Goal: Find specific page/section: Find specific page/section

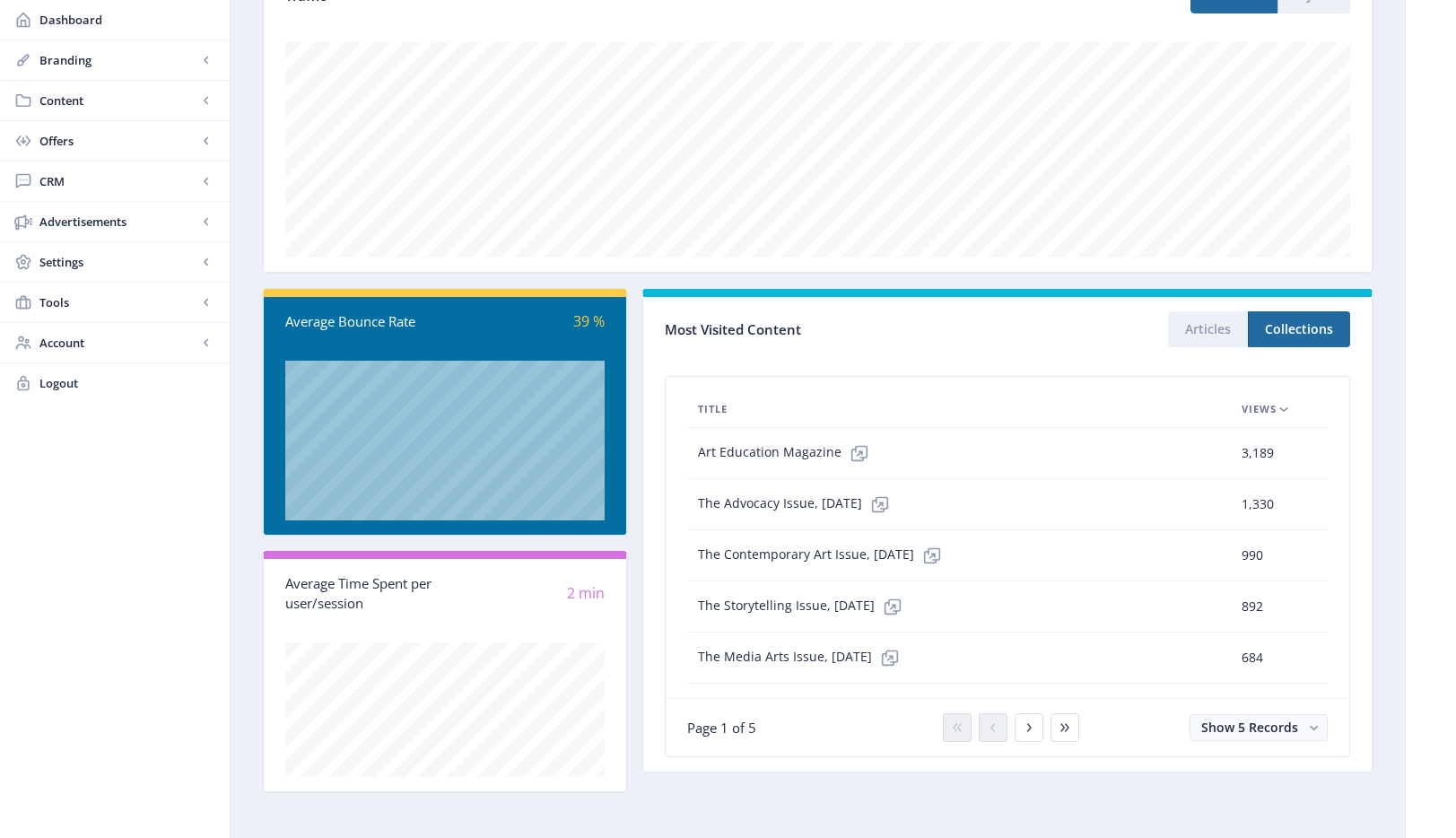
scroll to position [277, 0]
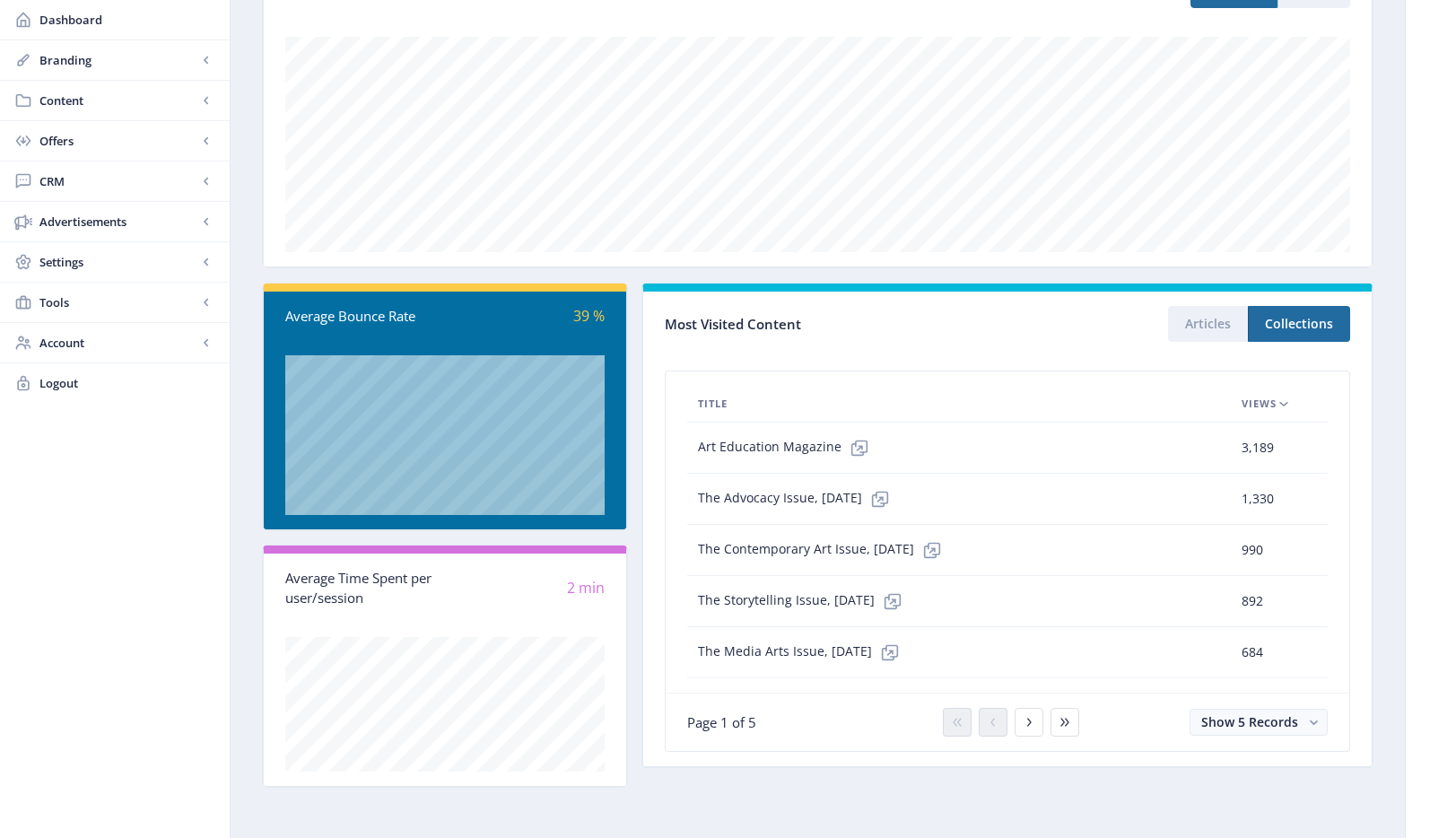
click at [1362, 277] on div "Updated on [DATE] 15:17:04 Reload Data New Visitors 1,070 Total Visitors 1,129 …" at bounding box center [818, 300] width 1112 height 976
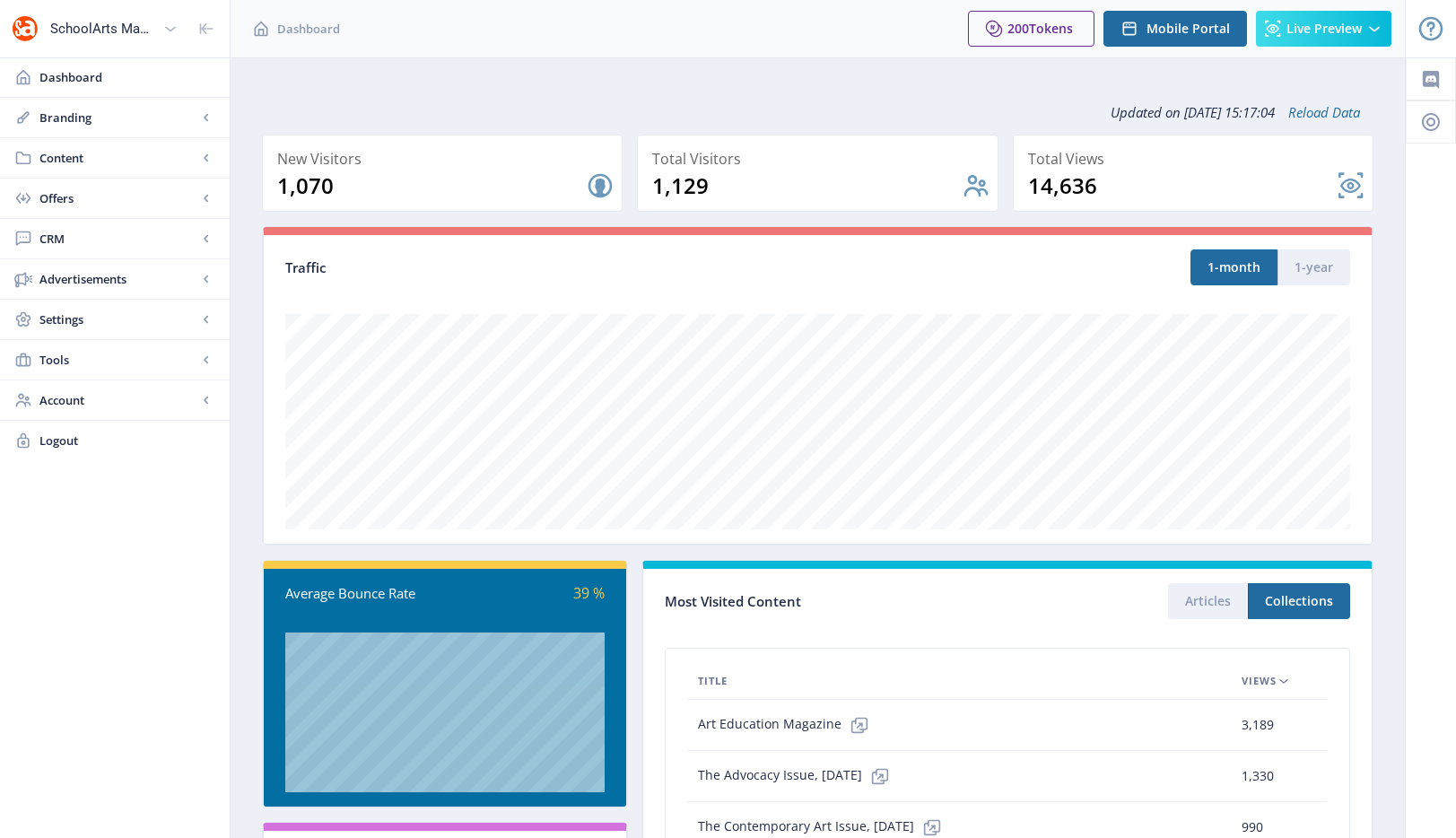
click at [1366, 78] on nb-layout-column "Updated on [DATE] 15:17:04 Reload Data New Visitors 1,070 Total Visitors 1,129 …" at bounding box center [818, 586] width 1176 height 1058
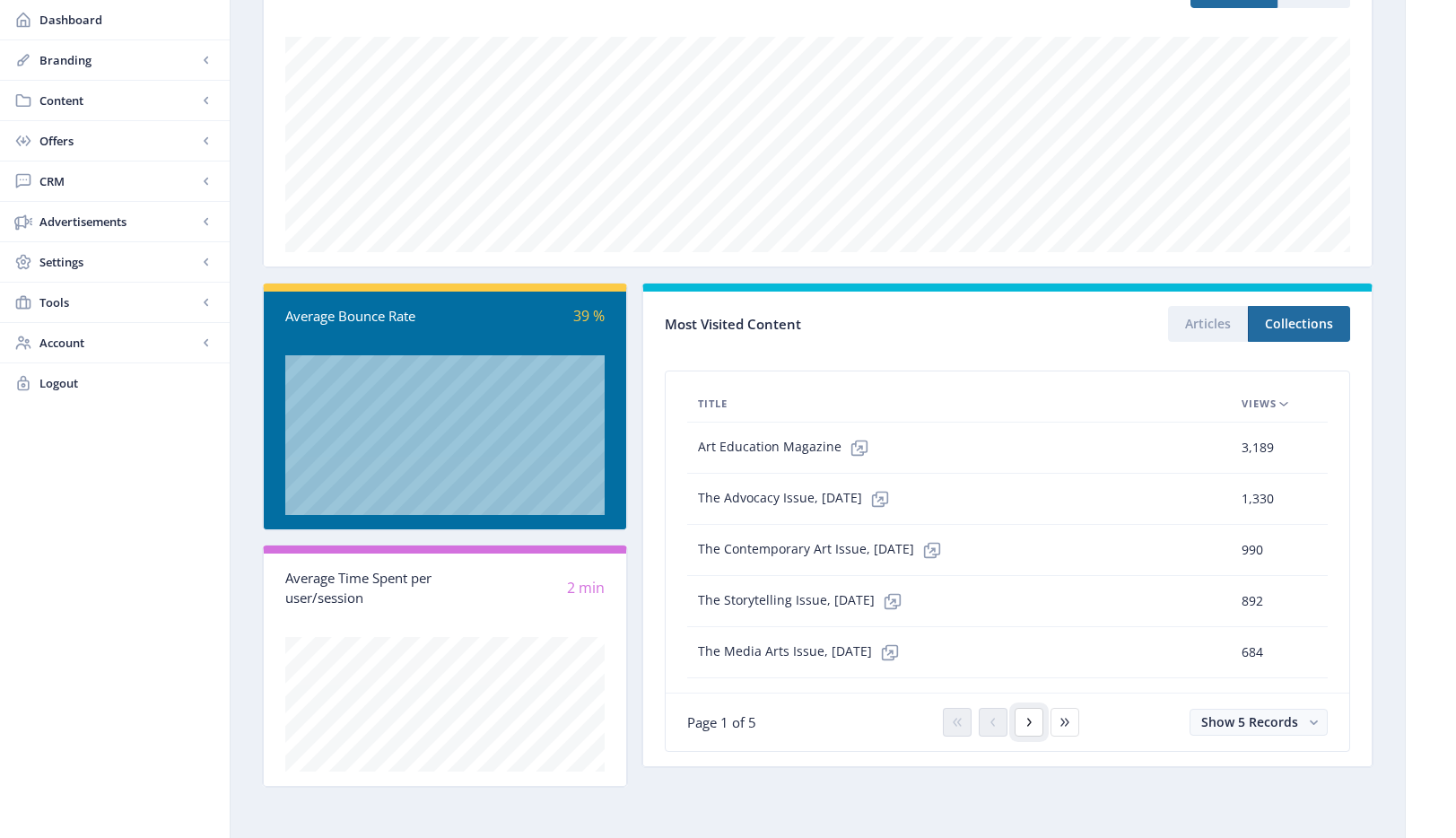
click at [1027, 724] on icon at bounding box center [1029, 722] width 15 height 15
click at [1003, 723] on button at bounding box center [992, 722] width 28 height 28
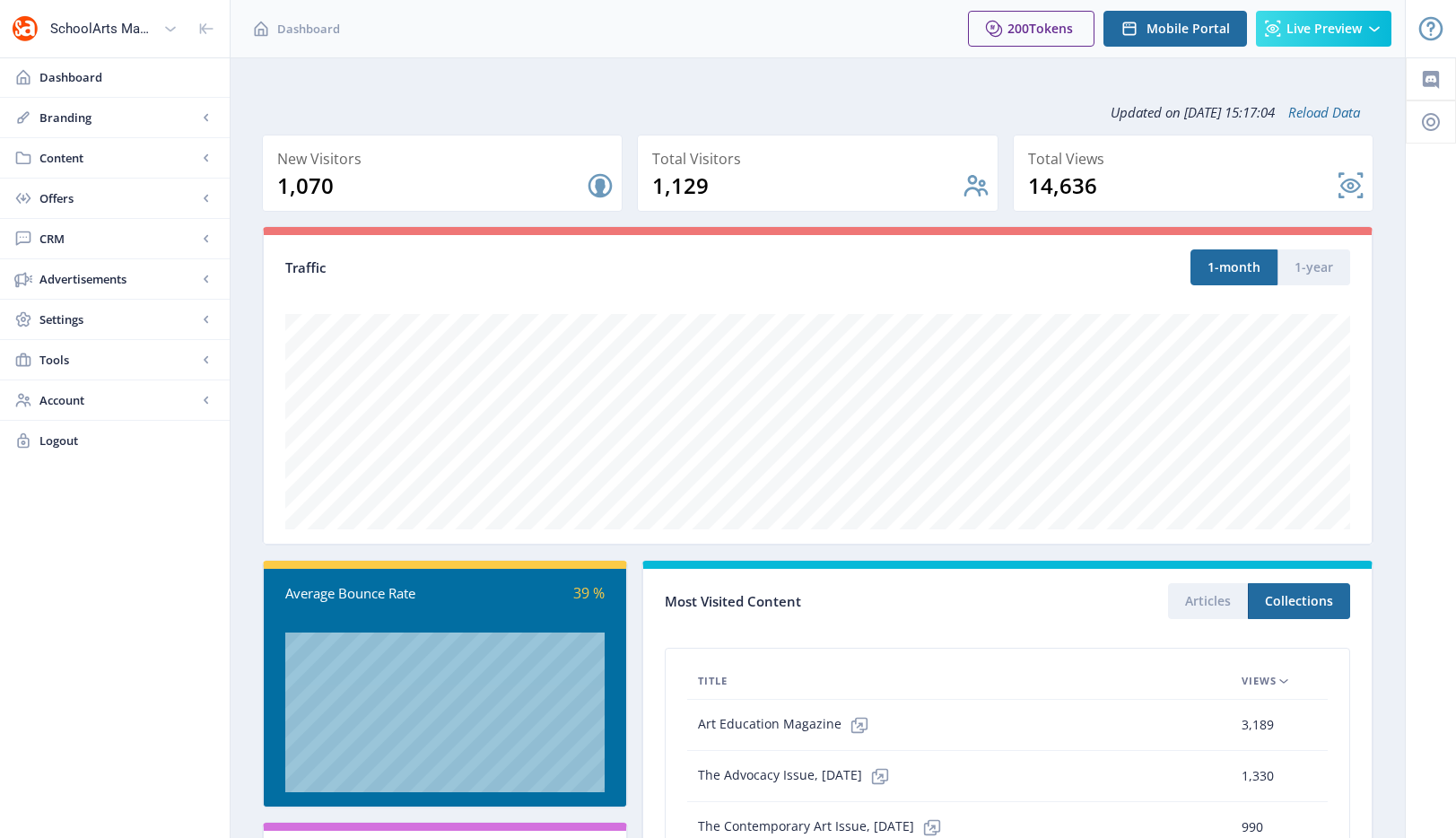
click at [1393, 202] on nb-layout-column "Updated on [DATE] 15:17:04 Reload Data New Visitors 1,070 Total Visitors 1,129 …" at bounding box center [818, 586] width 1176 height 1058
click at [1306, 281] on button "1-year" at bounding box center [1314, 266] width 73 height 36
click at [1250, 263] on button "1-month" at bounding box center [1234, 266] width 87 height 36
click at [1377, 187] on nb-layout-column "Updated on [DATE] 15:17:05 Reload Data New Visitors 1,070 Total Visitors 1,129 …" at bounding box center [818, 586] width 1176 height 1058
click at [74, 119] on span "Branding" at bounding box center [119, 118] width 158 height 18
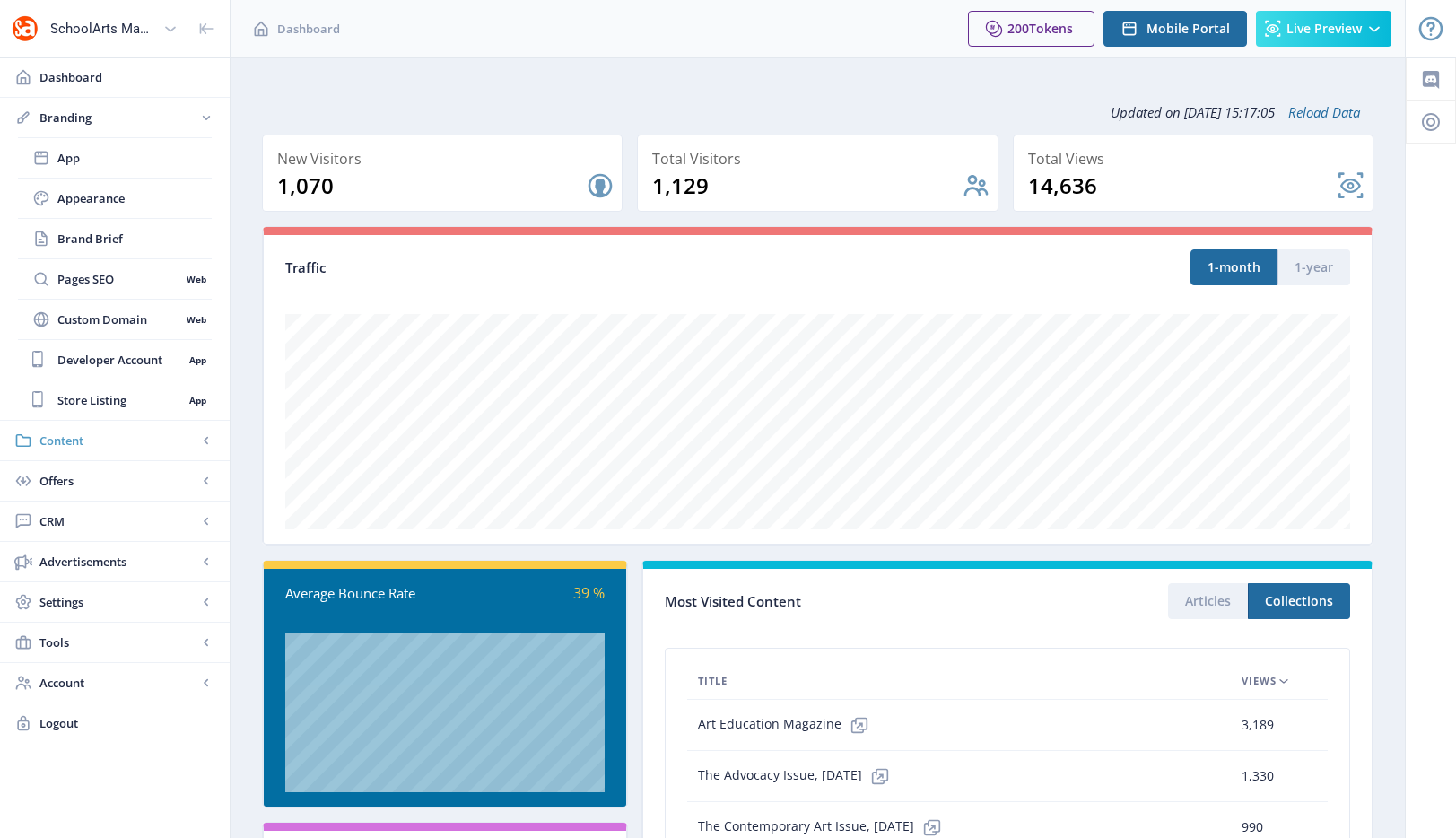
click at [101, 438] on span "Content" at bounding box center [119, 441] width 158 height 18
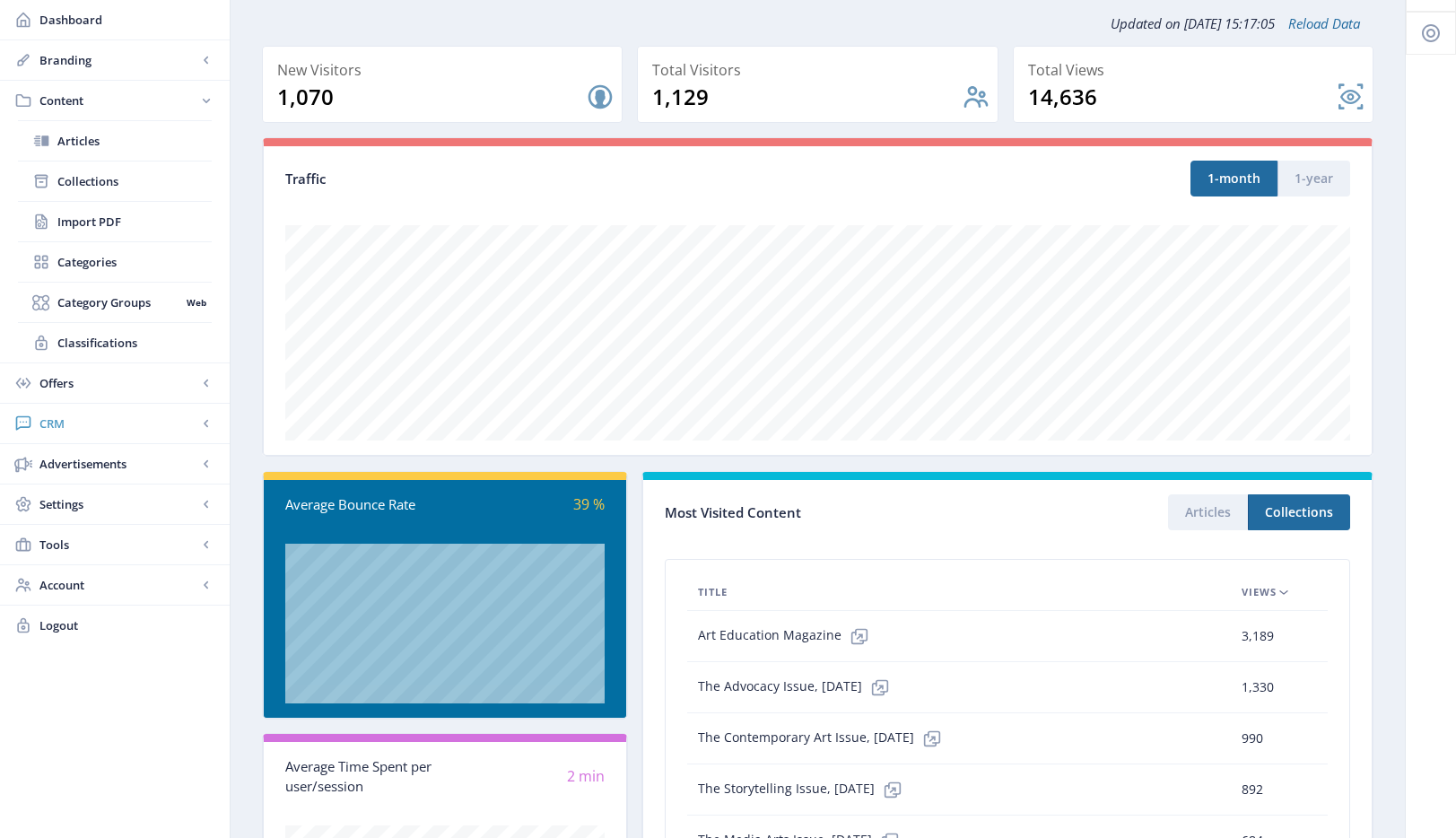
click at [128, 408] on link "CRM" at bounding box center [115, 423] width 230 height 40
click at [120, 268] on span "Sales" at bounding box center [135, 262] width 154 height 18
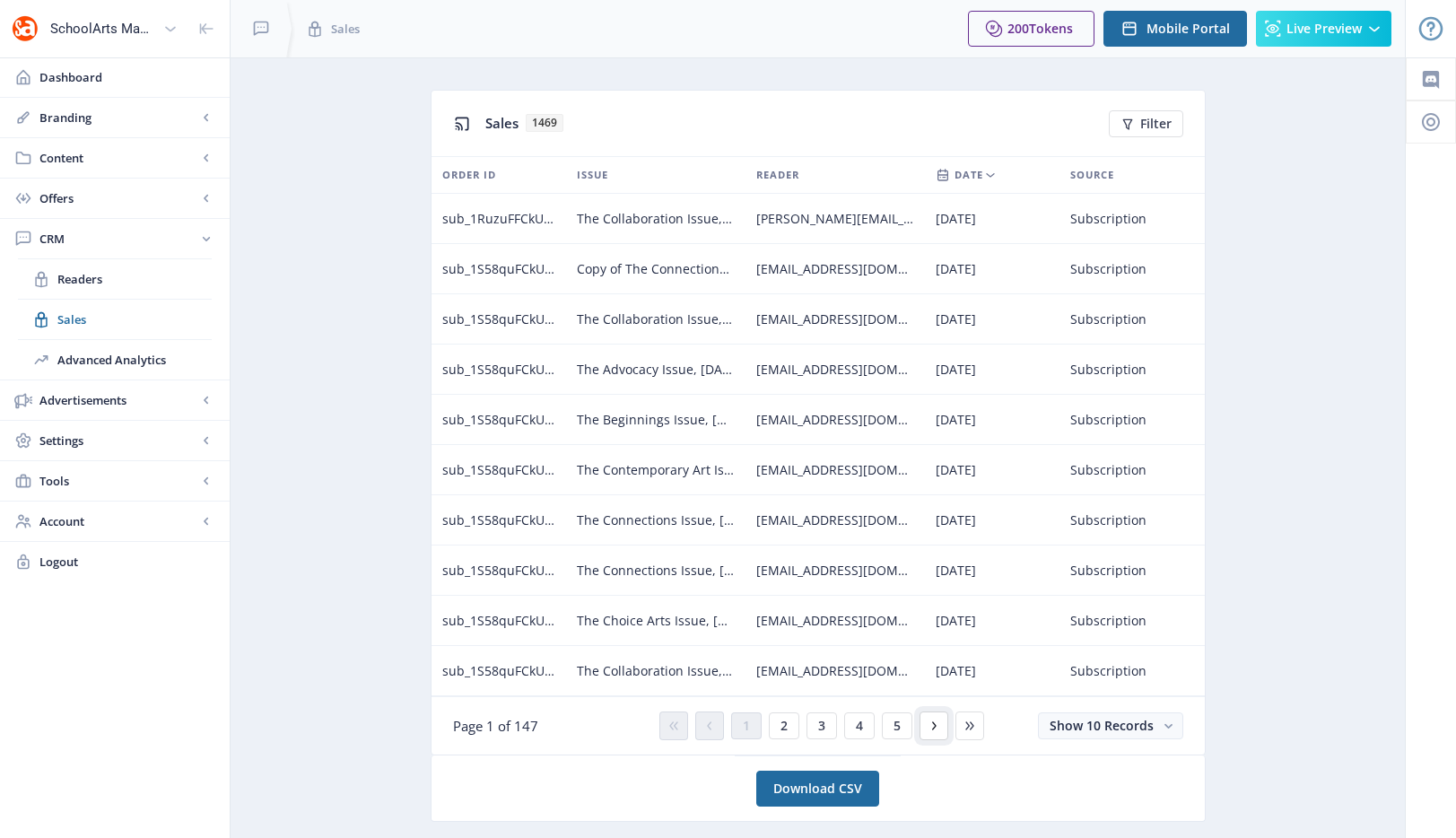
click at [931, 729] on icon at bounding box center [934, 726] width 15 height 15
click at [932, 729] on icon at bounding box center [934, 725] width 5 height 8
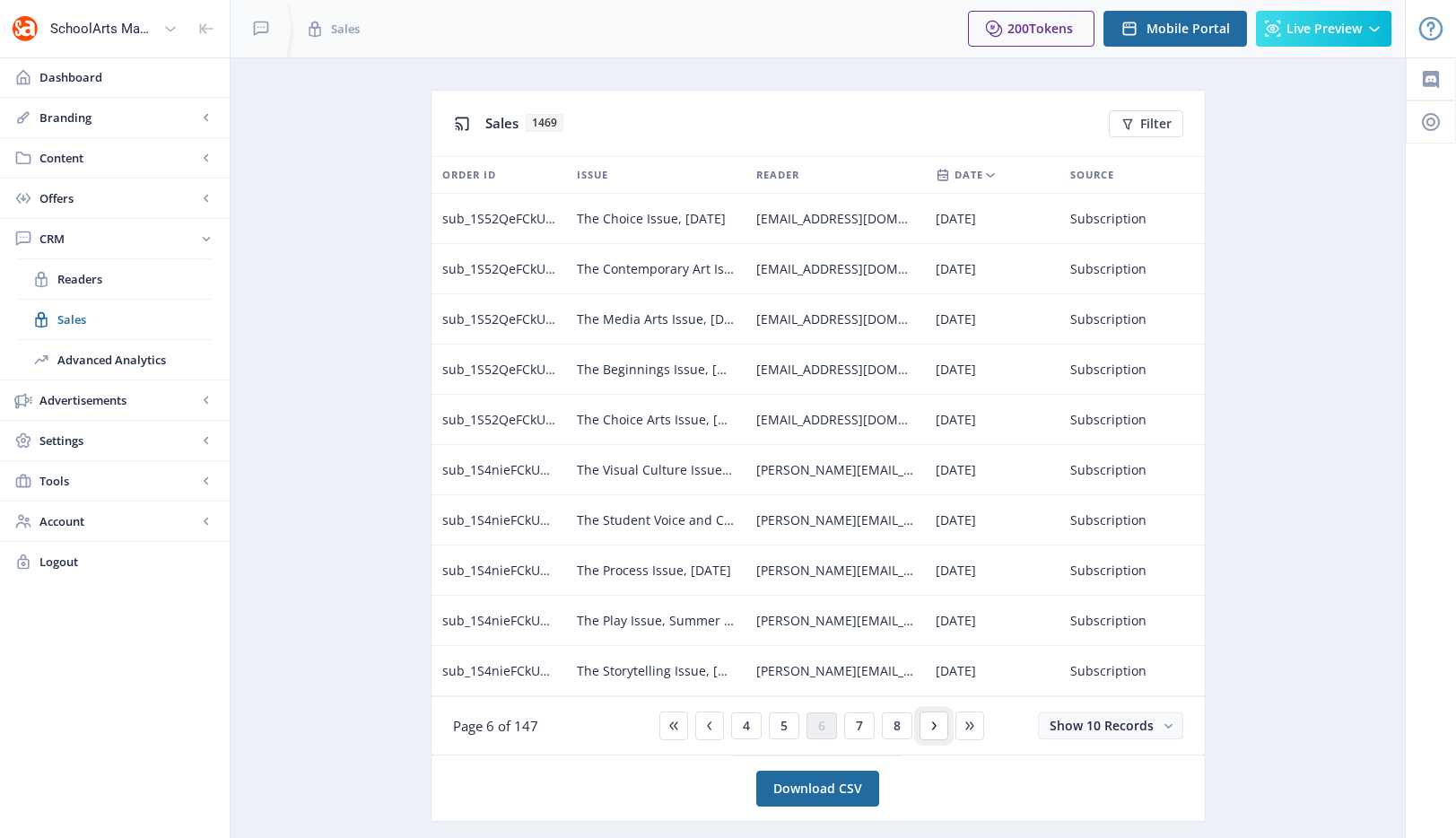
click at [932, 729] on icon at bounding box center [934, 725] width 5 height 8
click at [98, 287] on span "Readers" at bounding box center [135, 279] width 154 height 18
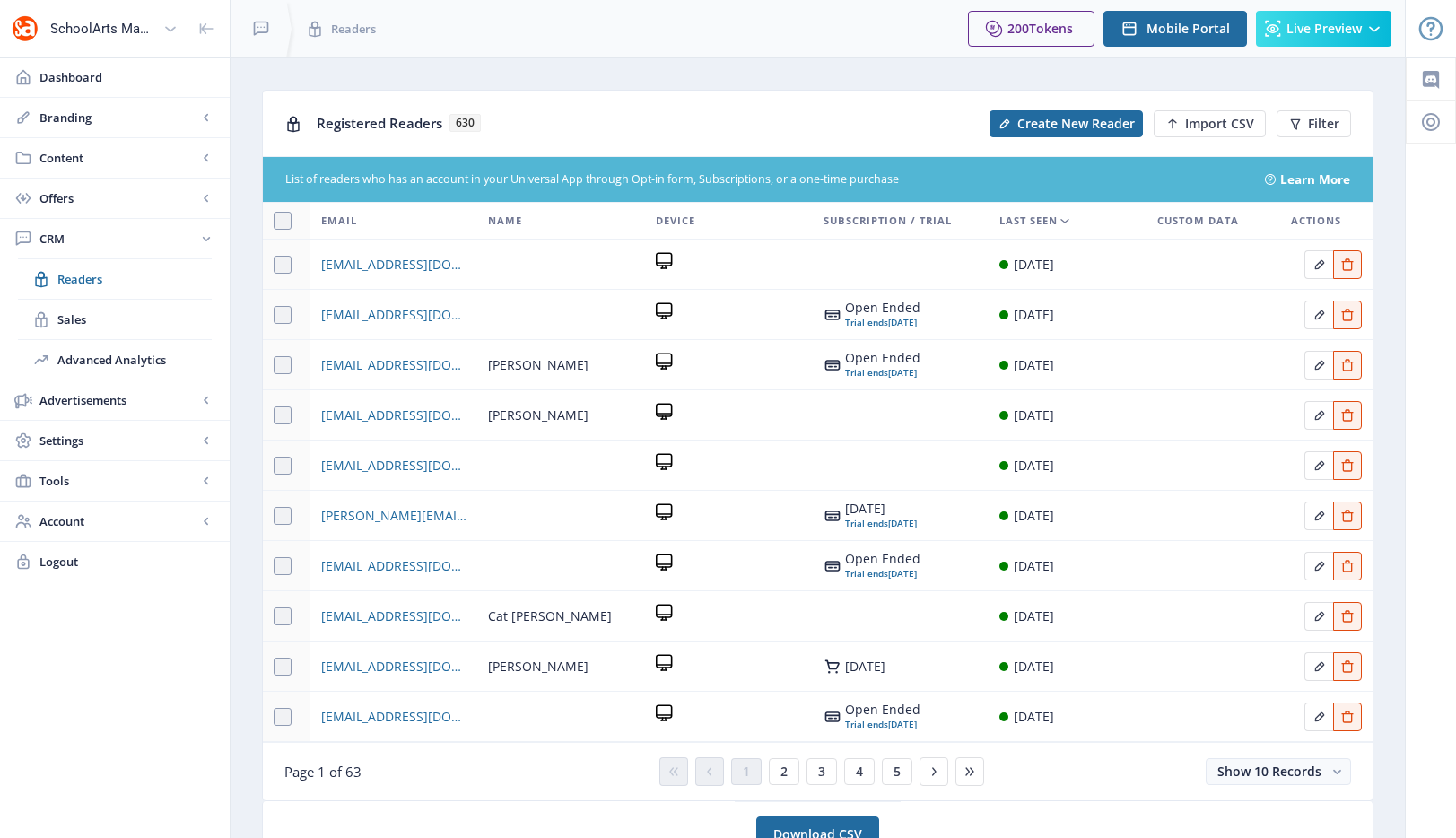
click at [598, 102] on div "Registered Readers 630 Create New Reader Import CSV Filter" at bounding box center [818, 123] width 1110 height 65
click at [109, 377] on link "Advanced Analytics" at bounding box center [115, 359] width 194 height 40
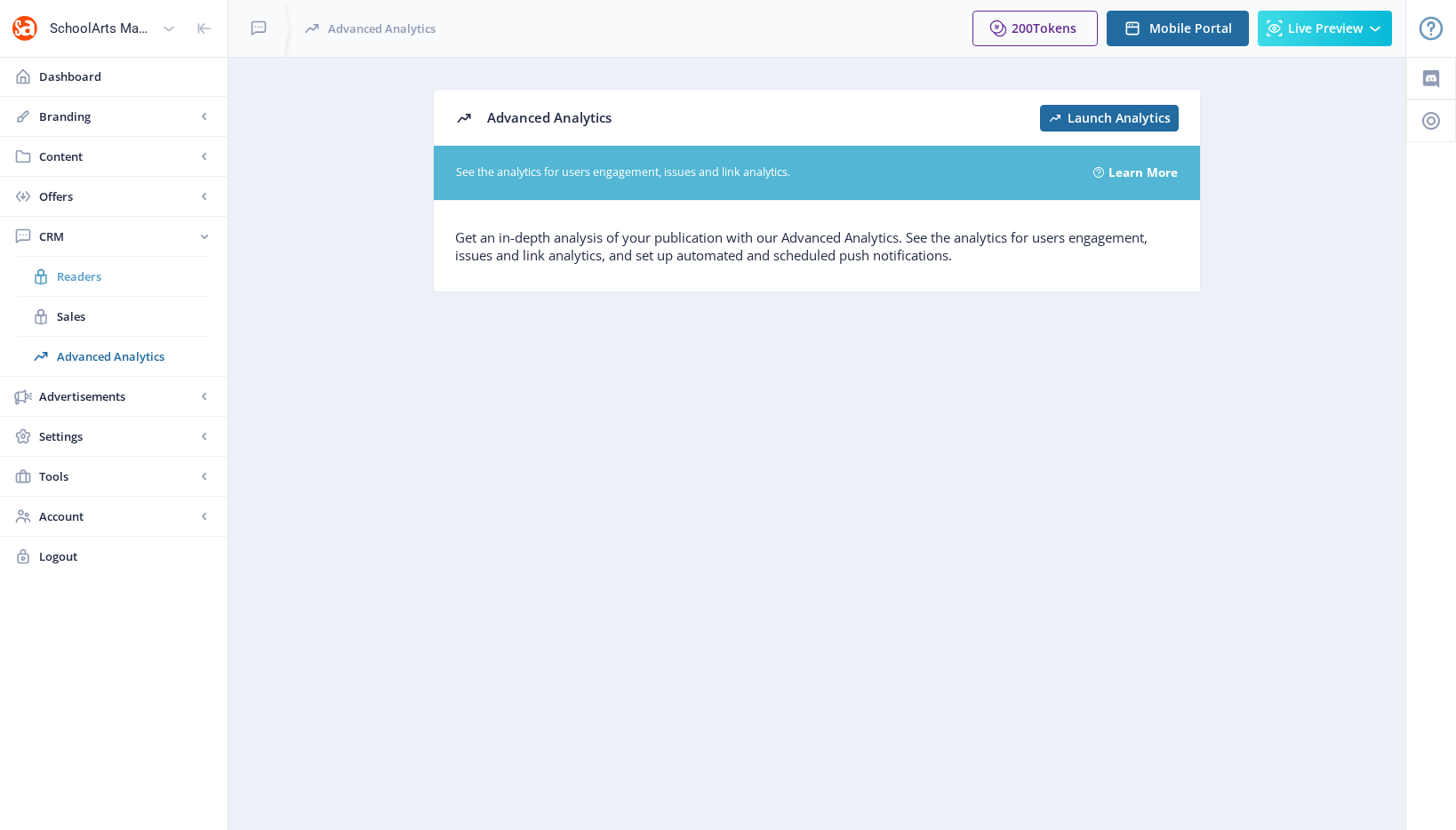
click at [76, 268] on span "Readers" at bounding box center [134, 277] width 153 height 18
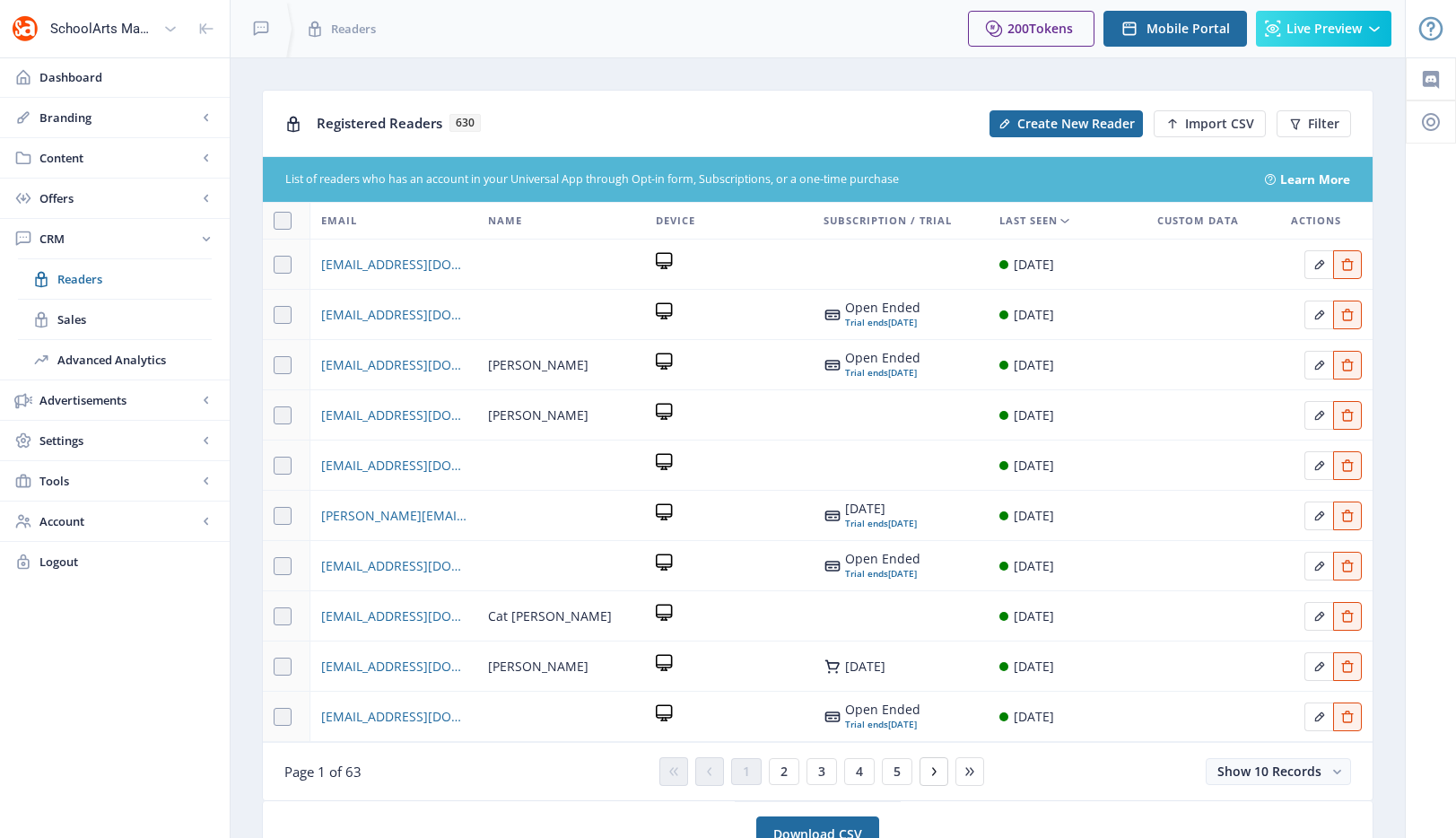
scroll to position [12, 0]
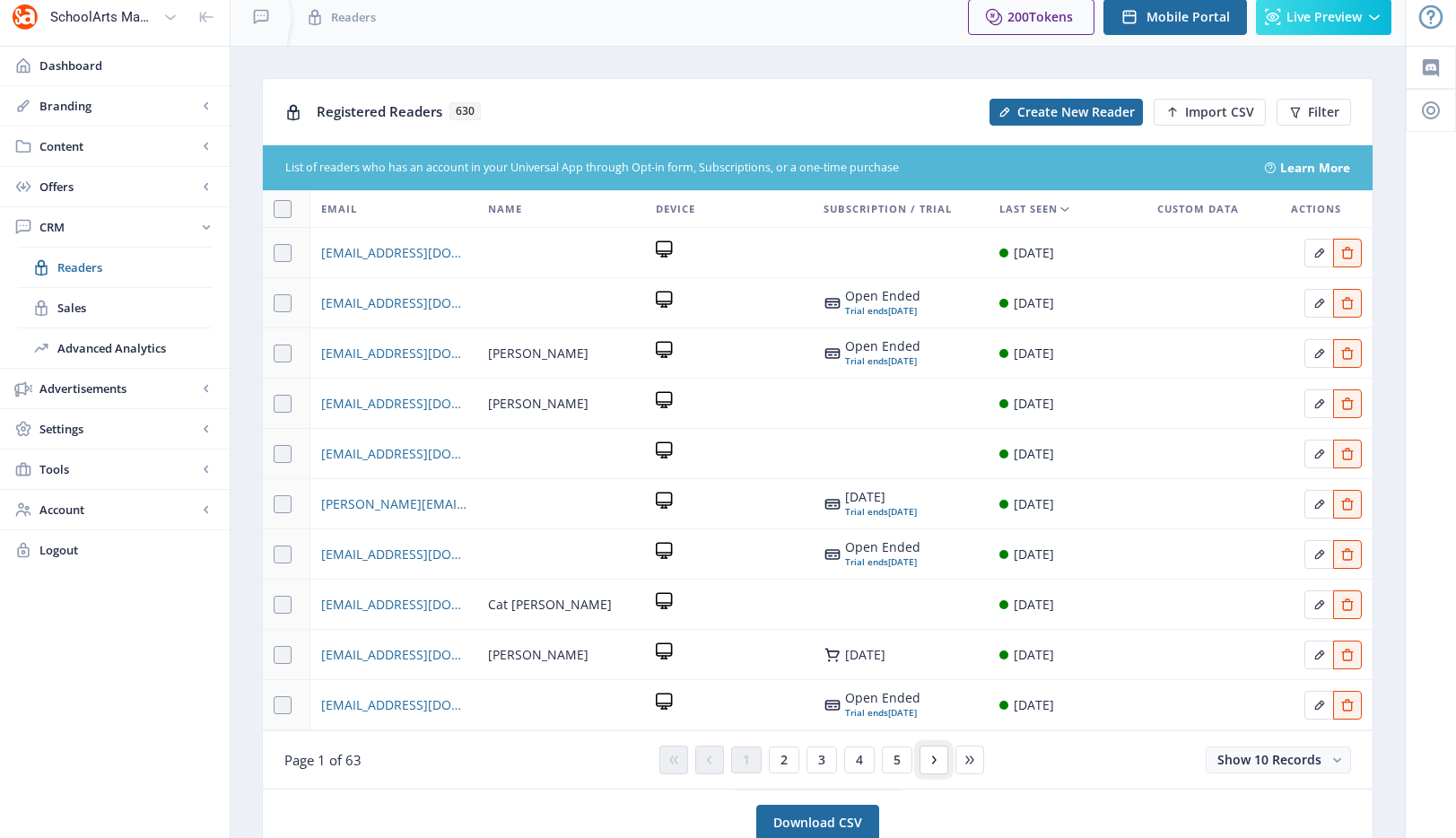
click at [933, 764] on icon at bounding box center [934, 760] width 15 height 15
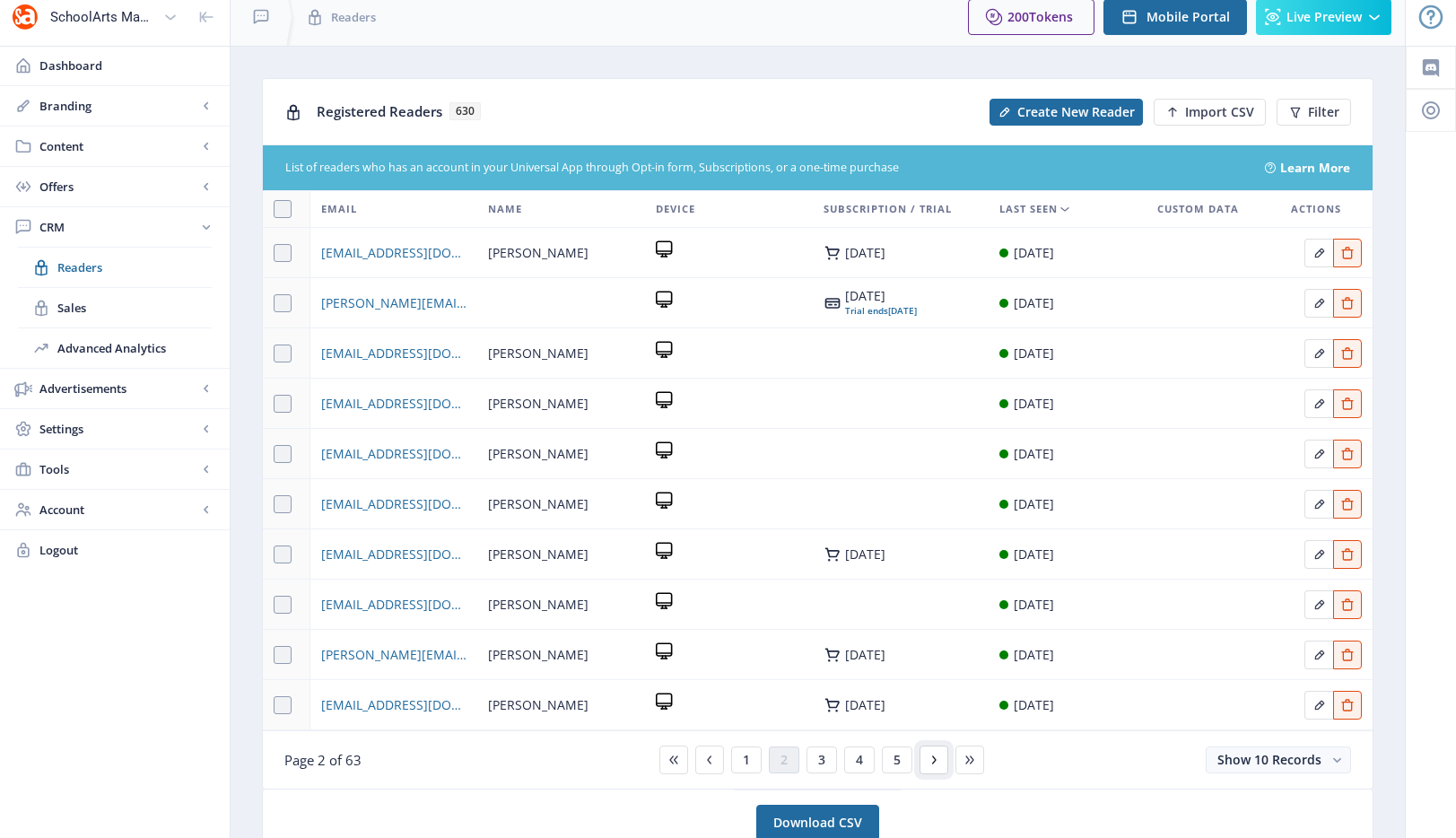
click at [929, 758] on icon at bounding box center [934, 760] width 15 height 15
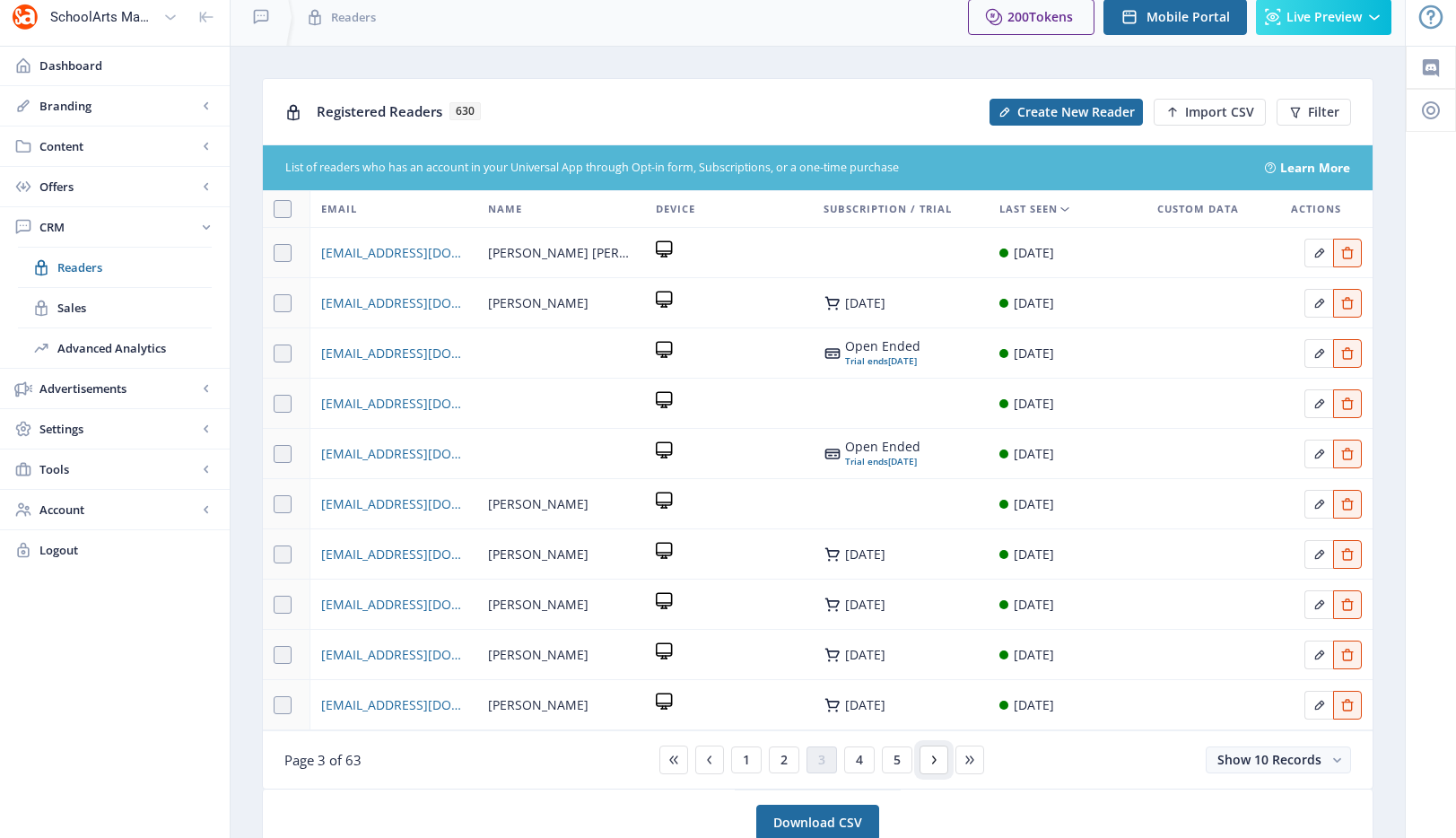
click at [929, 758] on icon at bounding box center [934, 760] width 15 height 15
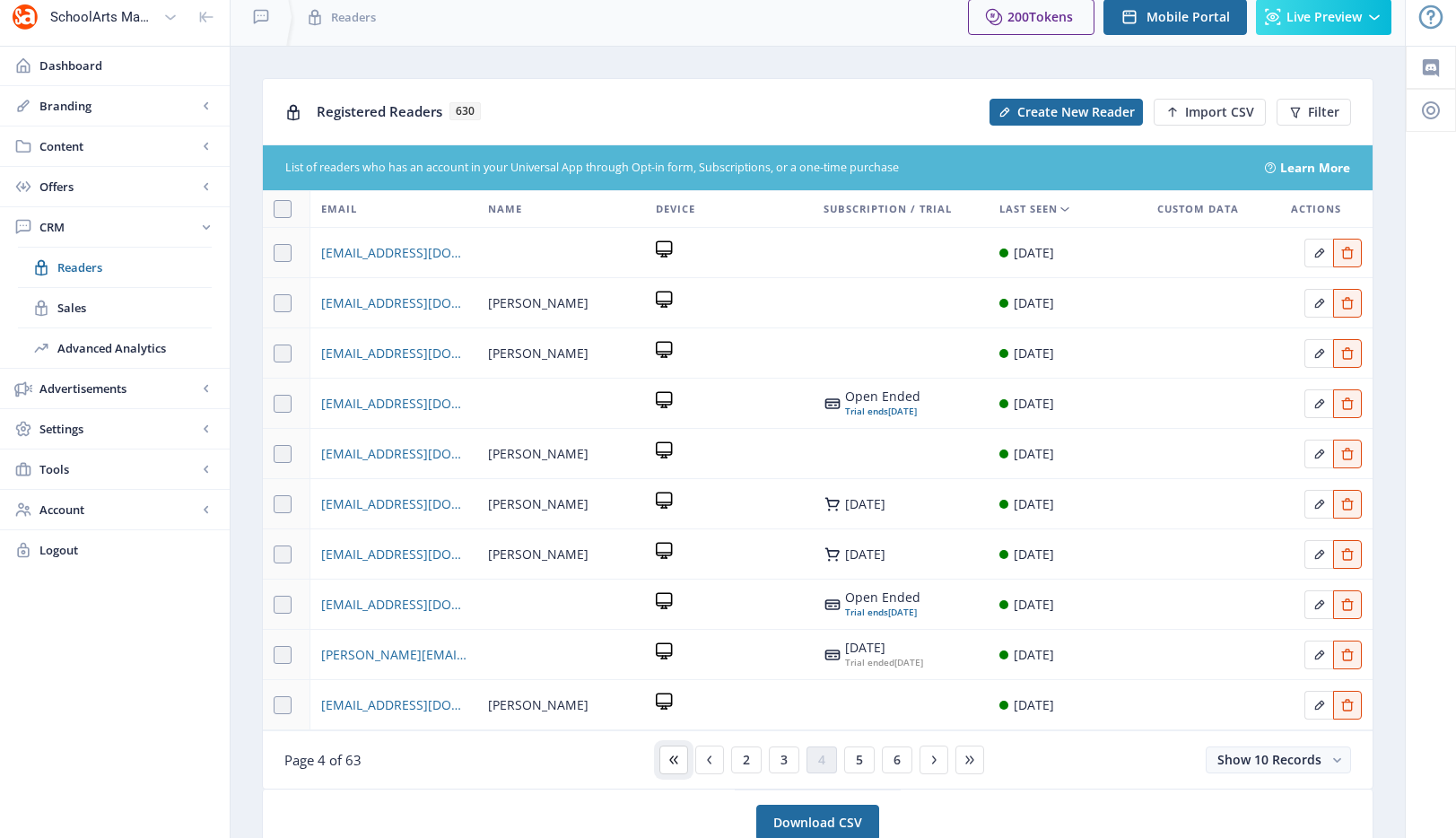
click at [675, 757] on icon at bounding box center [673, 759] width 8 height 8
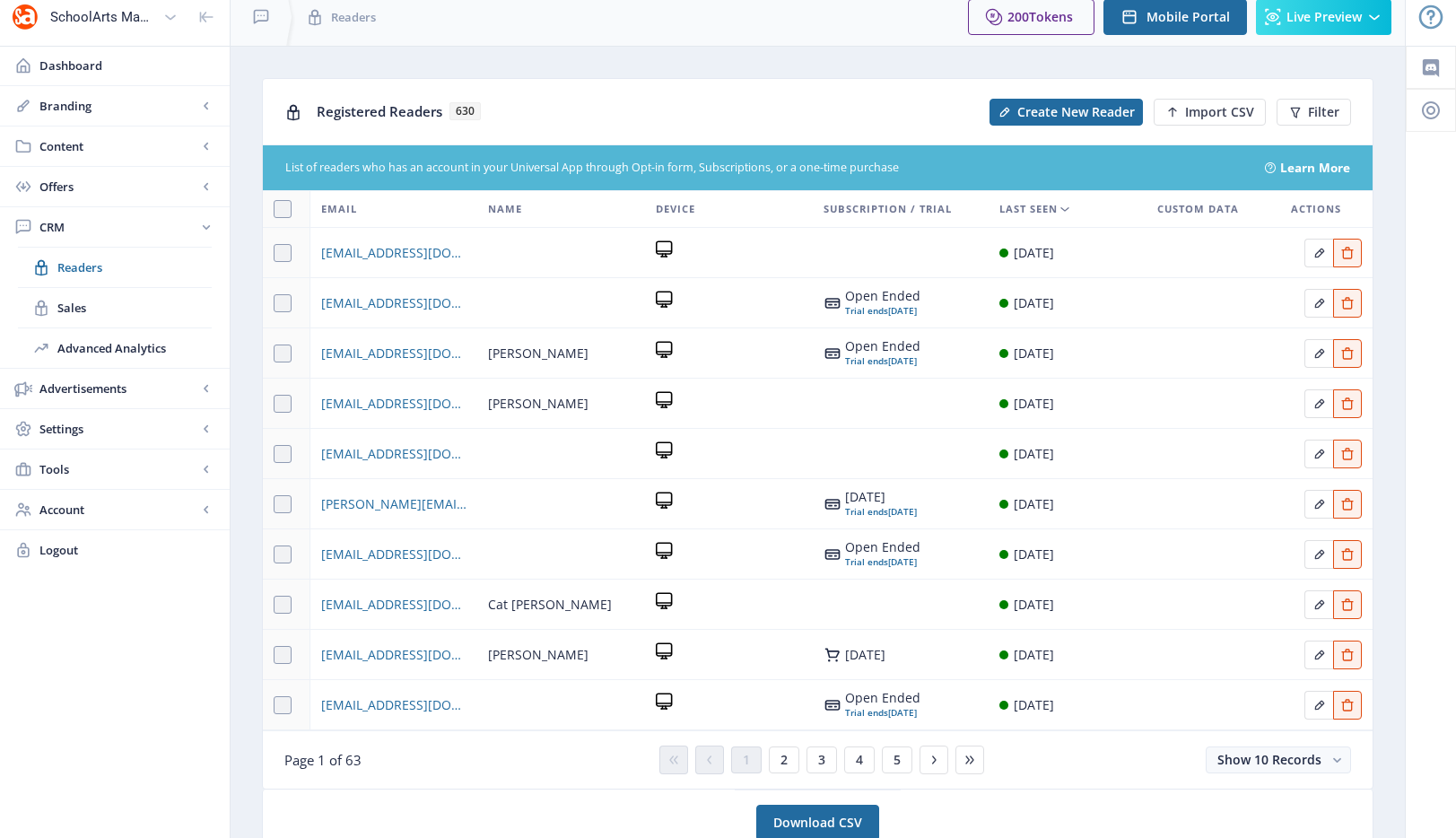
click at [1434, 353] on div at bounding box center [1430, 480] width 51 height 867
click at [858, 762] on span "4" at bounding box center [860, 760] width 7 height 15
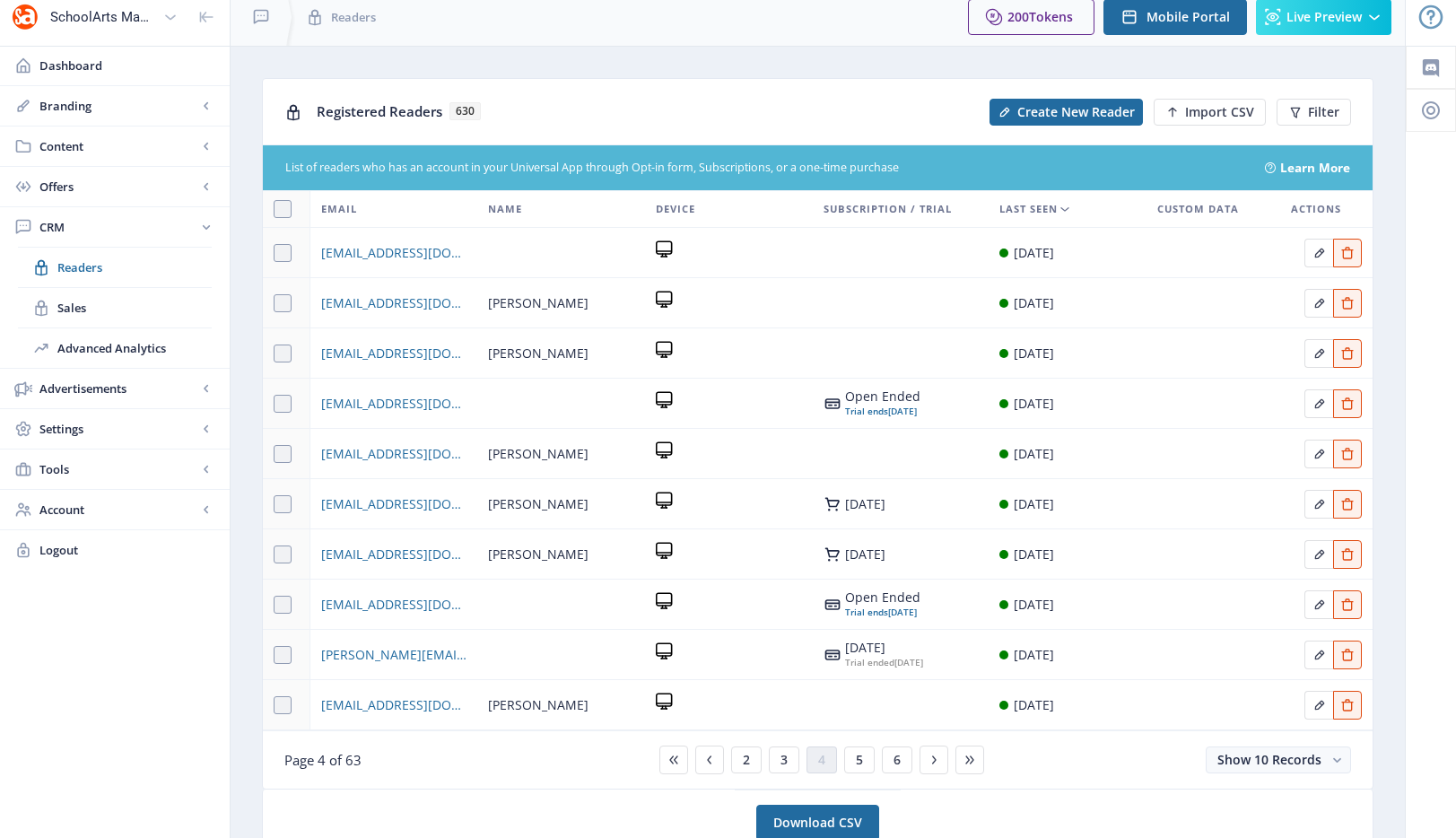
click at [690, 763] on div "2 3 4 5 6" at bounding box center [818, 760] width 332 height 28
click at [681, 763] on button at bounding box center [673, 760] width 28 height 28
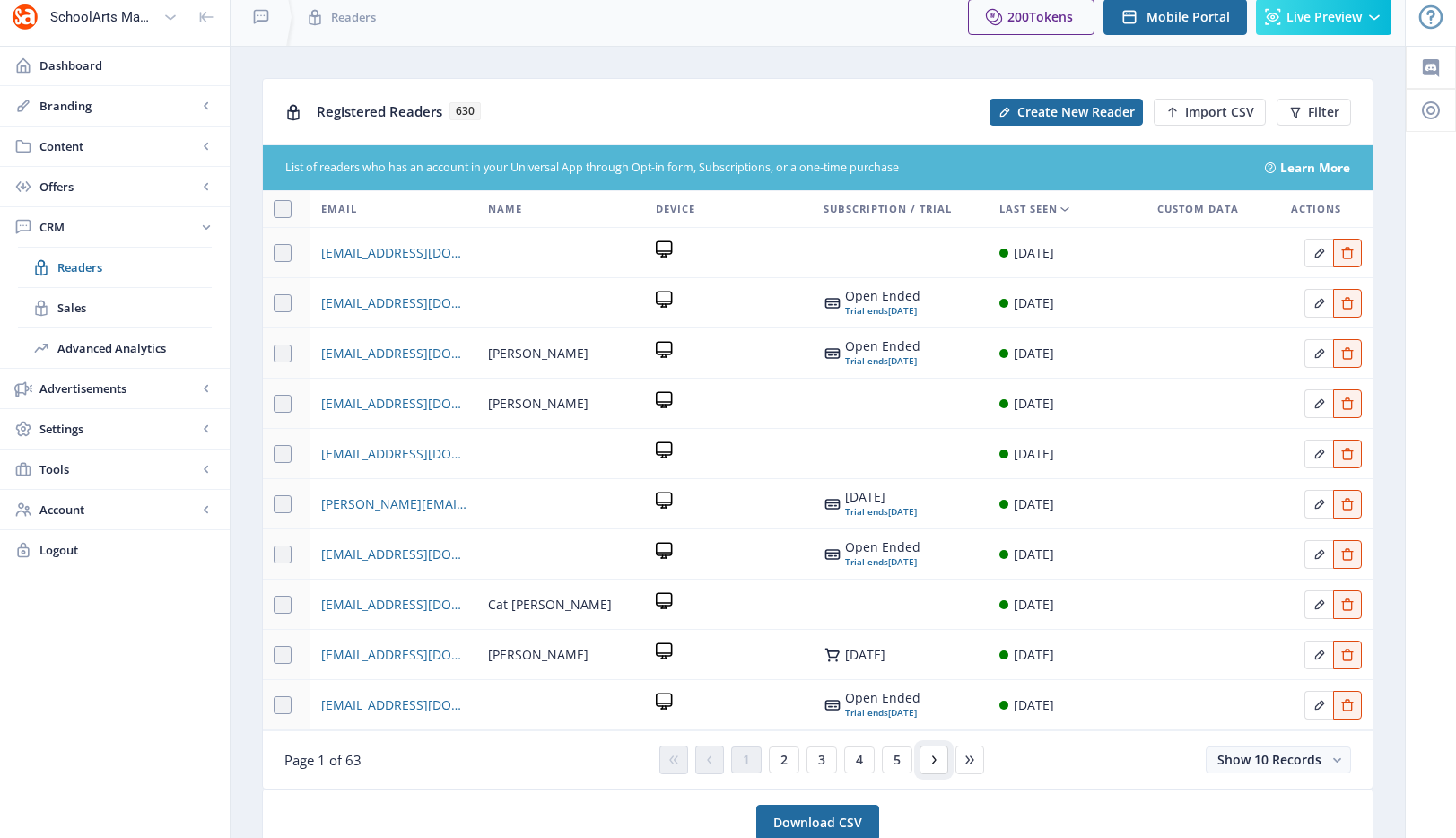
click at [942, 764] on button at bounding box center [933, 760] width 28 height 28
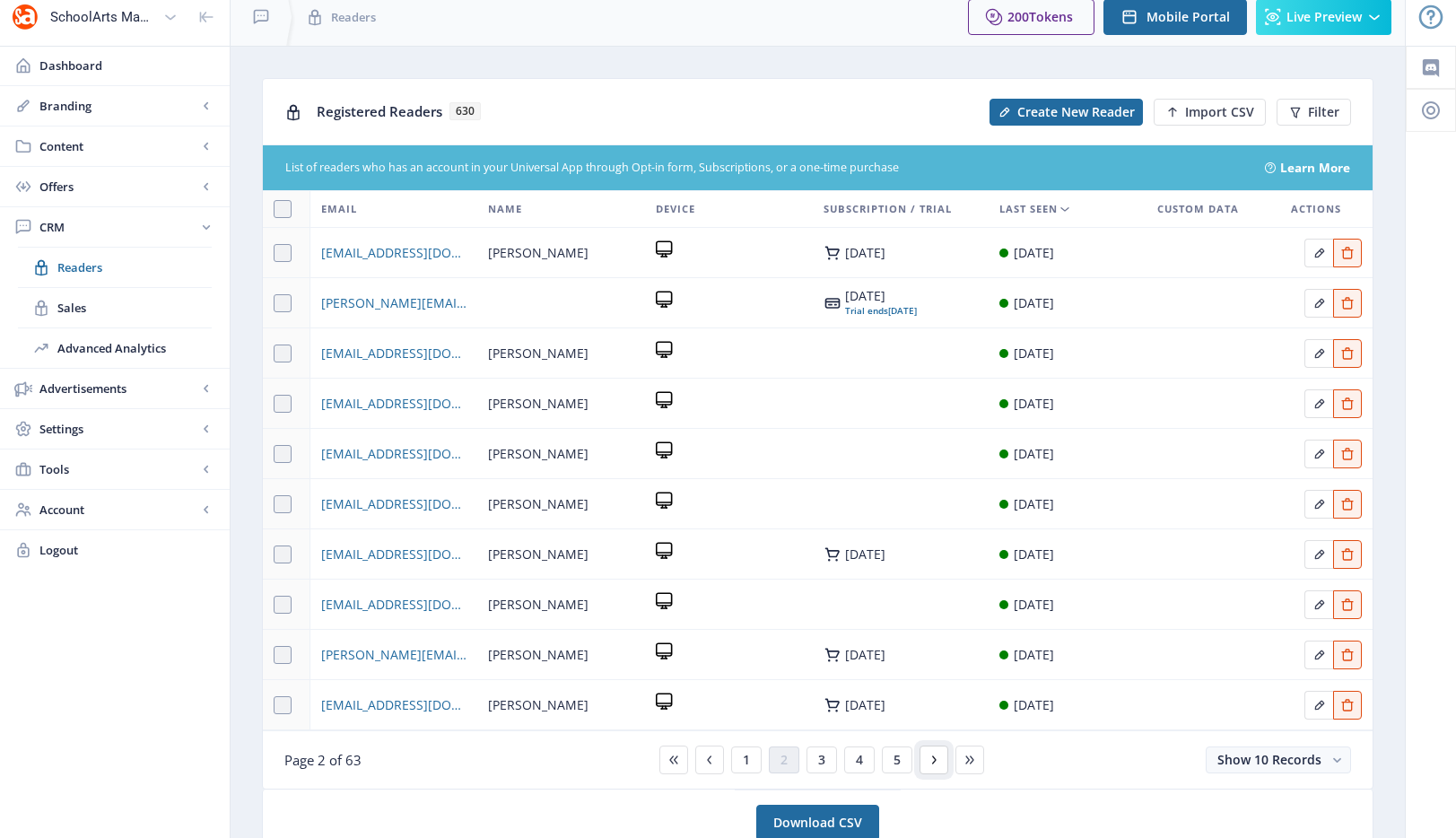
click at [930, 764] on icon at bounding box center [934, 760] width 15 height 15
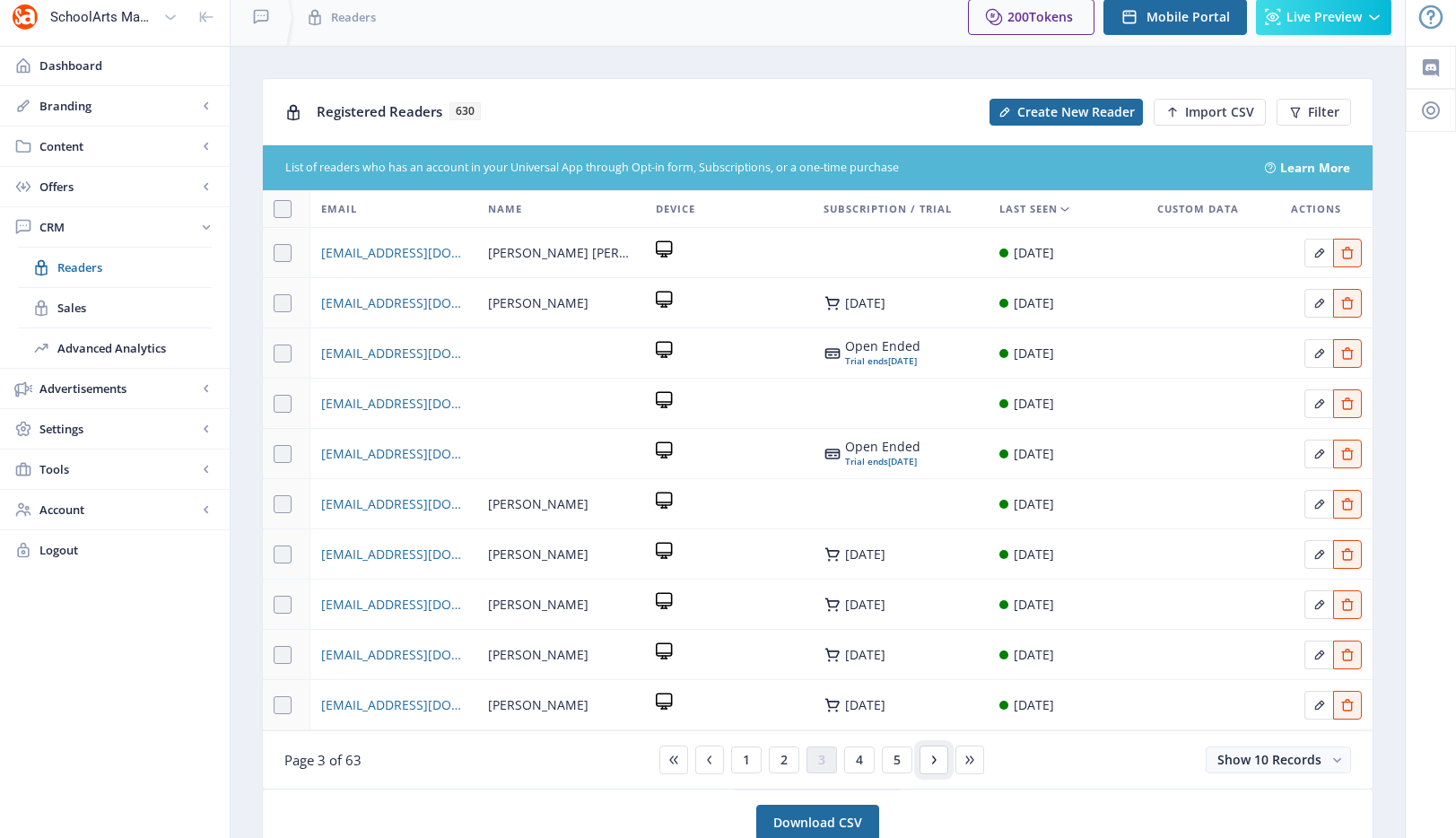
click at [930, 764] on icon at bounding box center [934, 760] width 15 height 15
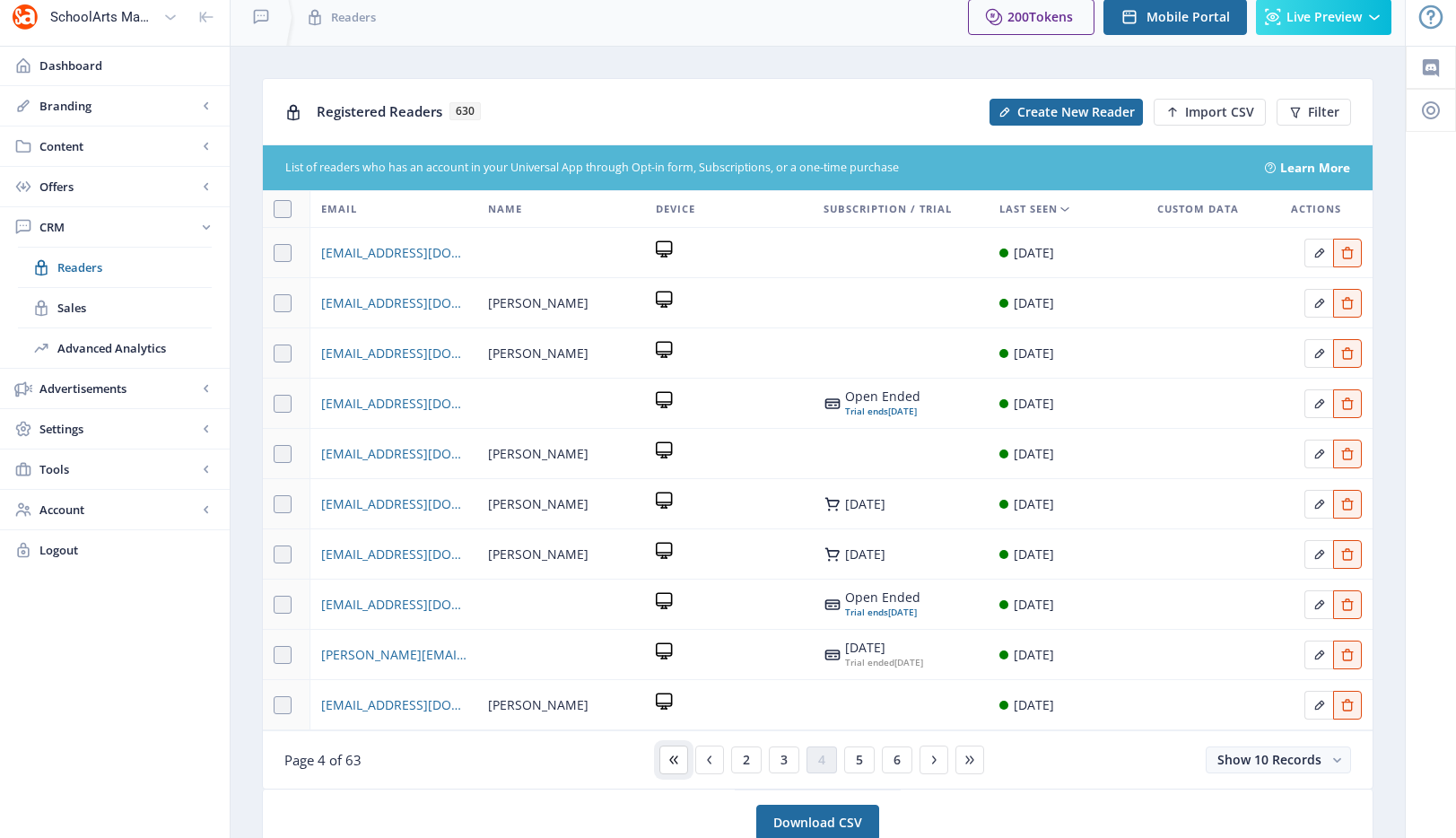
click at [682, 766] on button at bounding box center [673, 760] width 28 height 28
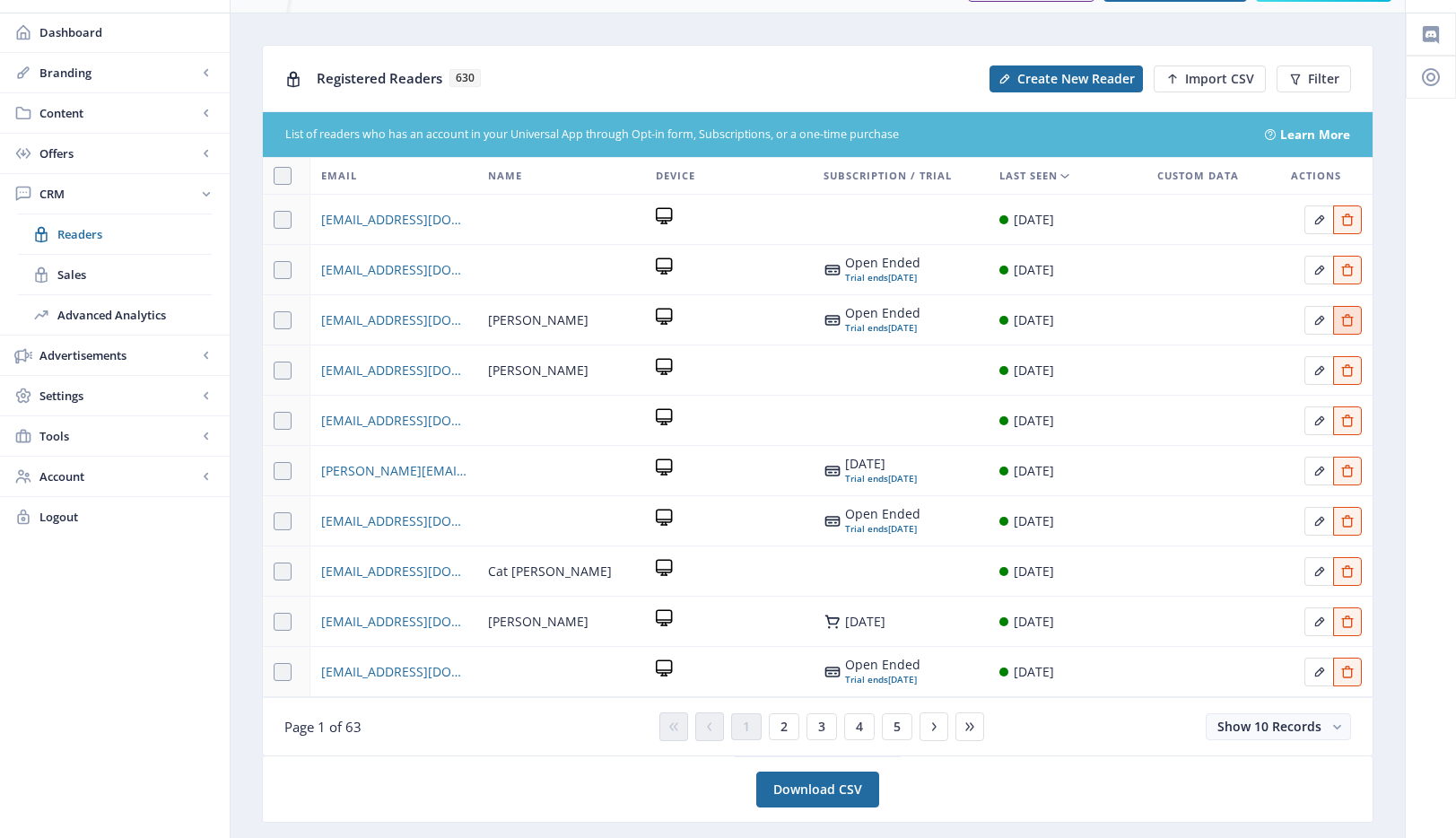
scroll to position [87, 0]
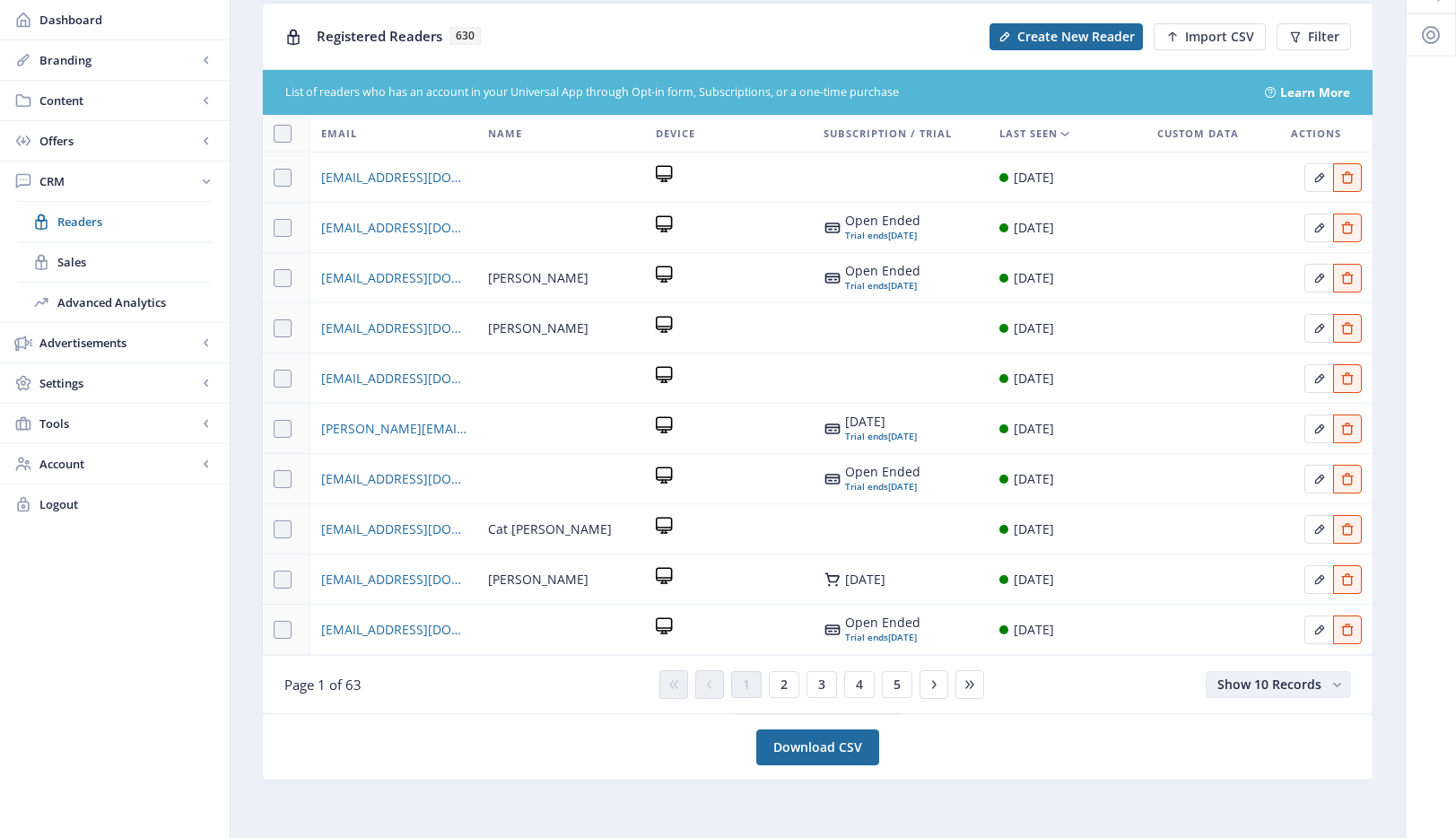
click at [1283, 689] on span "Show 10 Records" at bounding box center [1269, 684] width 104 height 17
click at [1277, 823] on nb-option "Show 100 Records" at bounding box center [1280, 819] width 141 height 32
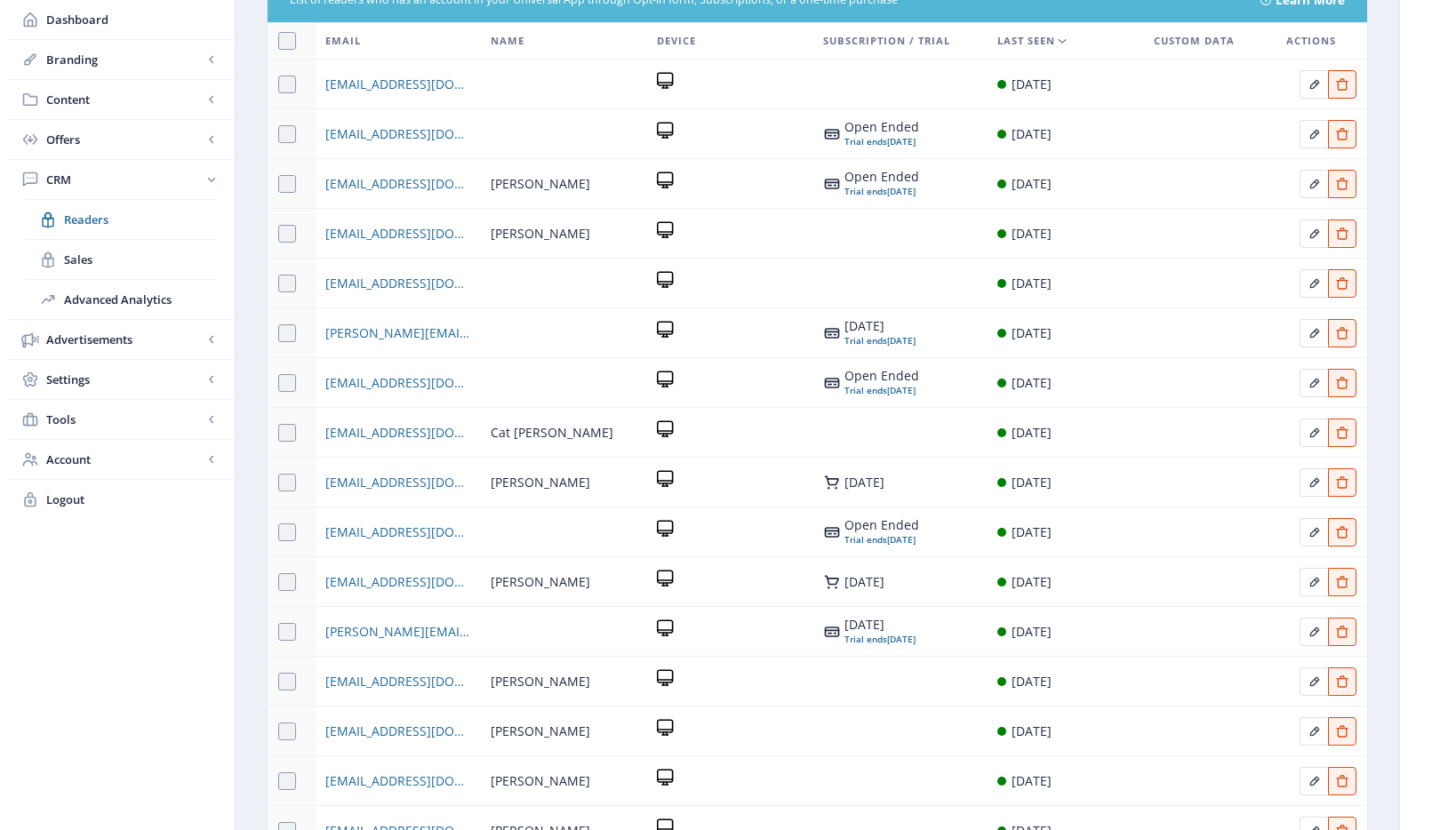
scroll to position [0, 0]
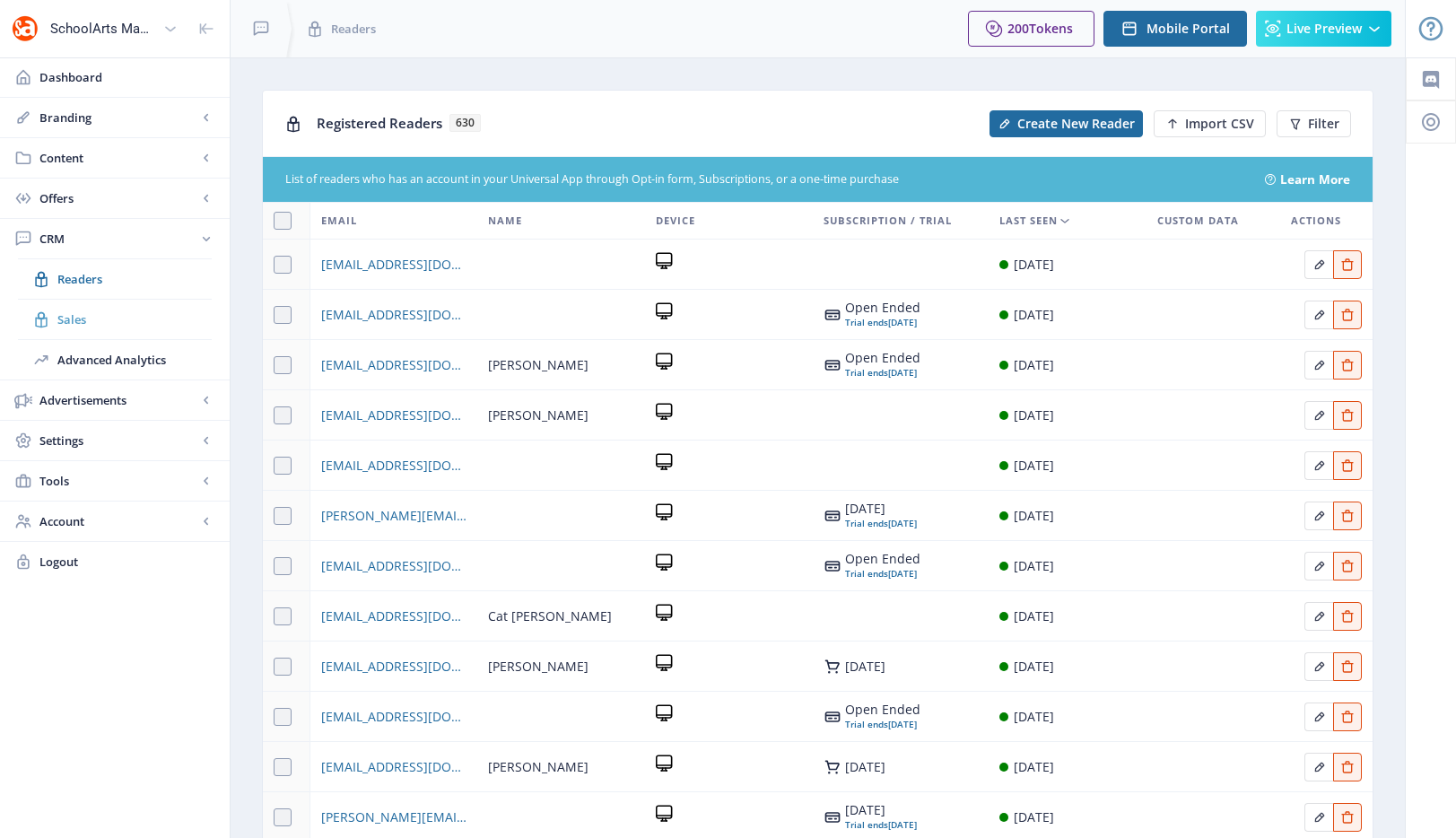
click at [98, 323] on span "Sales" at bounding box center [135, 320] width 154 height 18
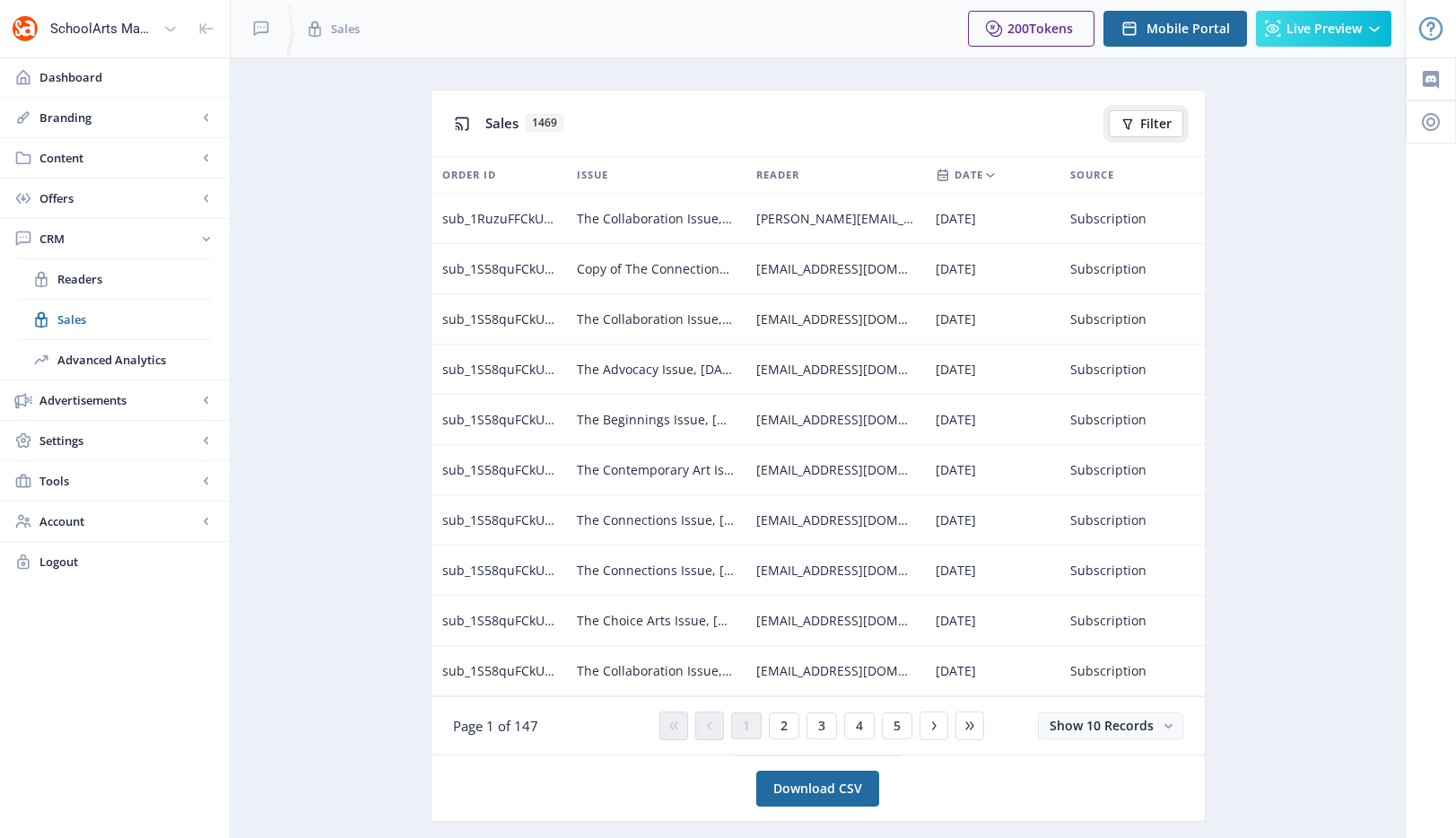
click at [1168, 120] on span "Filter" at bounding box center [1156, 124] width 31 height 15
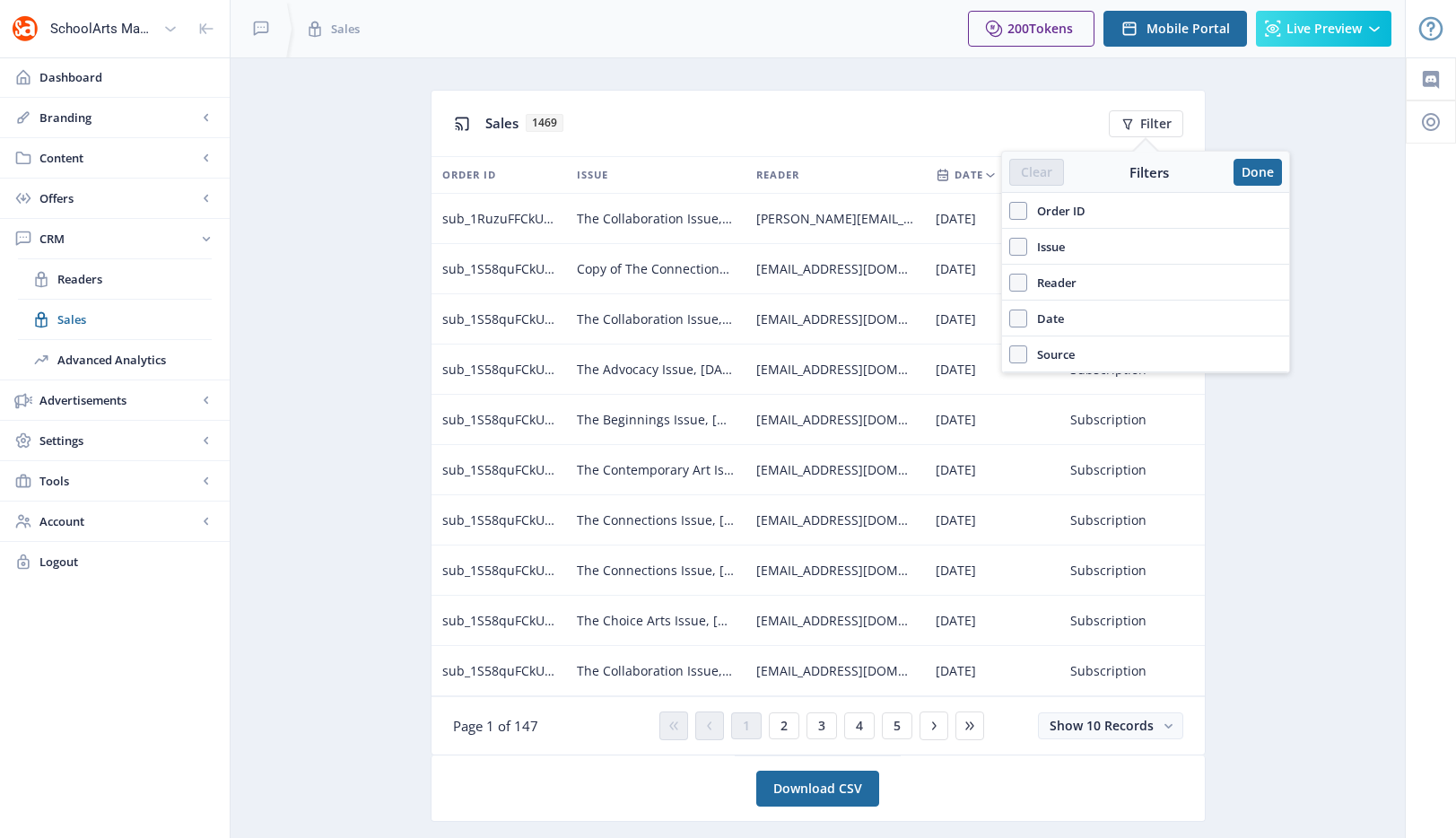
click at [1272, 103] on app-crm-sales "Sales 1469 Filter ORDER ID ISSUE READER DATE SOURCE sub_1RuzuFFCkUuos4fUyc8LlOG…" at bounding box center [818, 467] width 1112 height 753
click at [1258, 168] on button "Done" at bounding box center [1258, 172] width 49 height 27
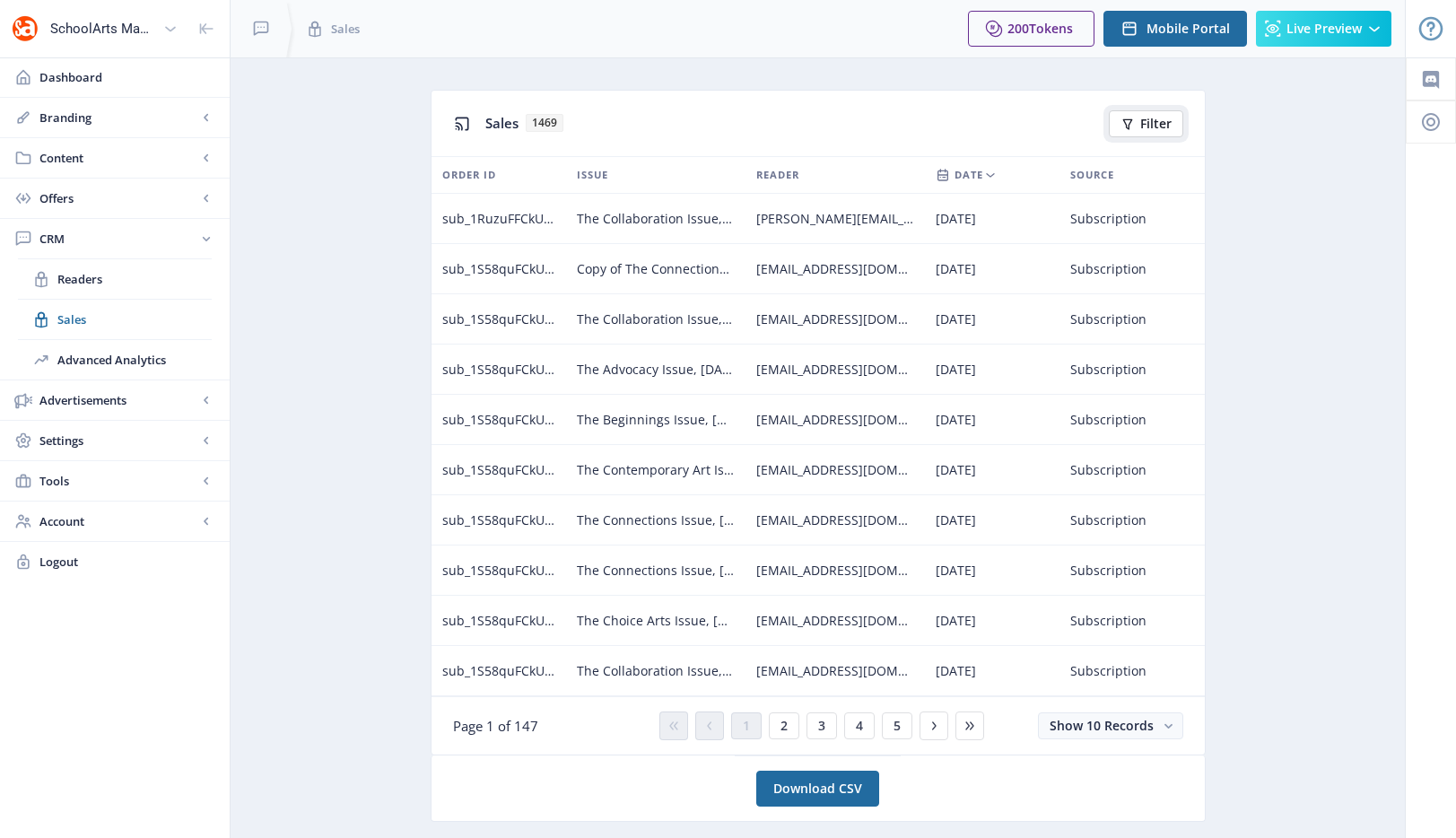
click at [1154, 120] on span "Filter" at bounding box center [1156, 124] width 31 height 15
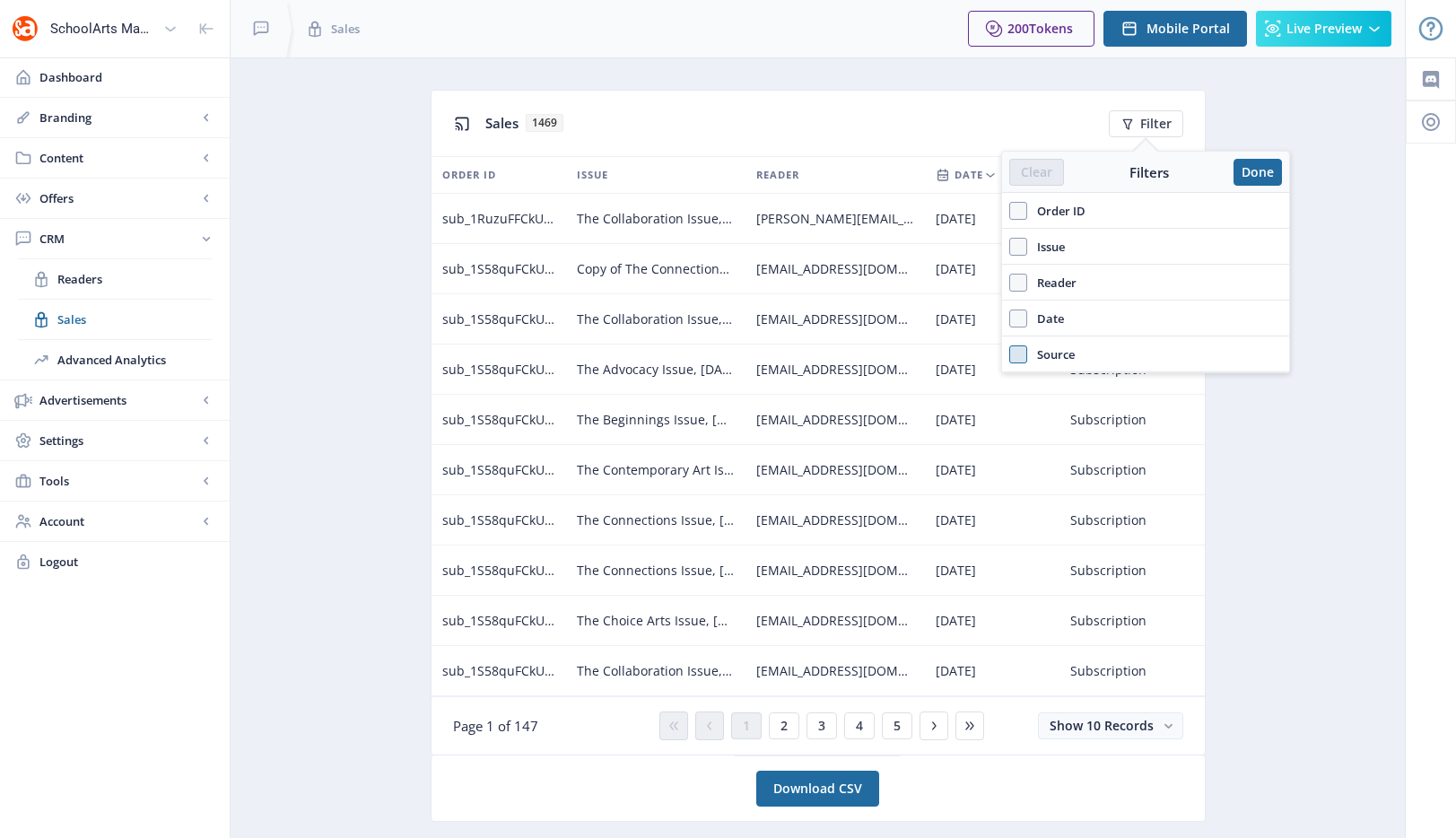
click at [1017, 358] on span at bounding box center [1019, 355] width 18 height 18
click at [1010, 355] on input "Source" at bounding box center [1010, 354] width 1 height 1
checkbox input "true"
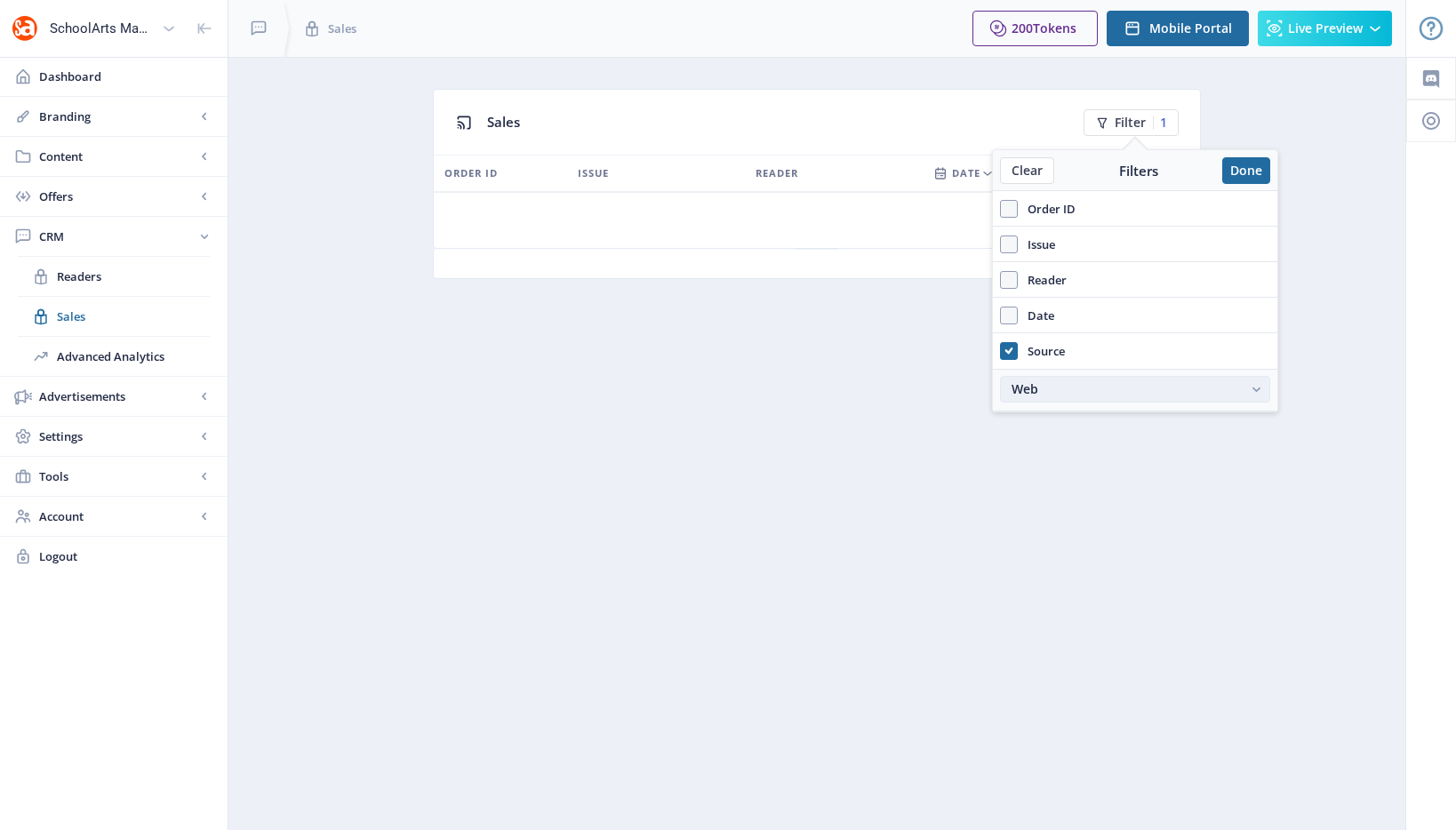
click at [1120, 386] on div "Web" at bounding box center [1126, 390] width 229 height 15
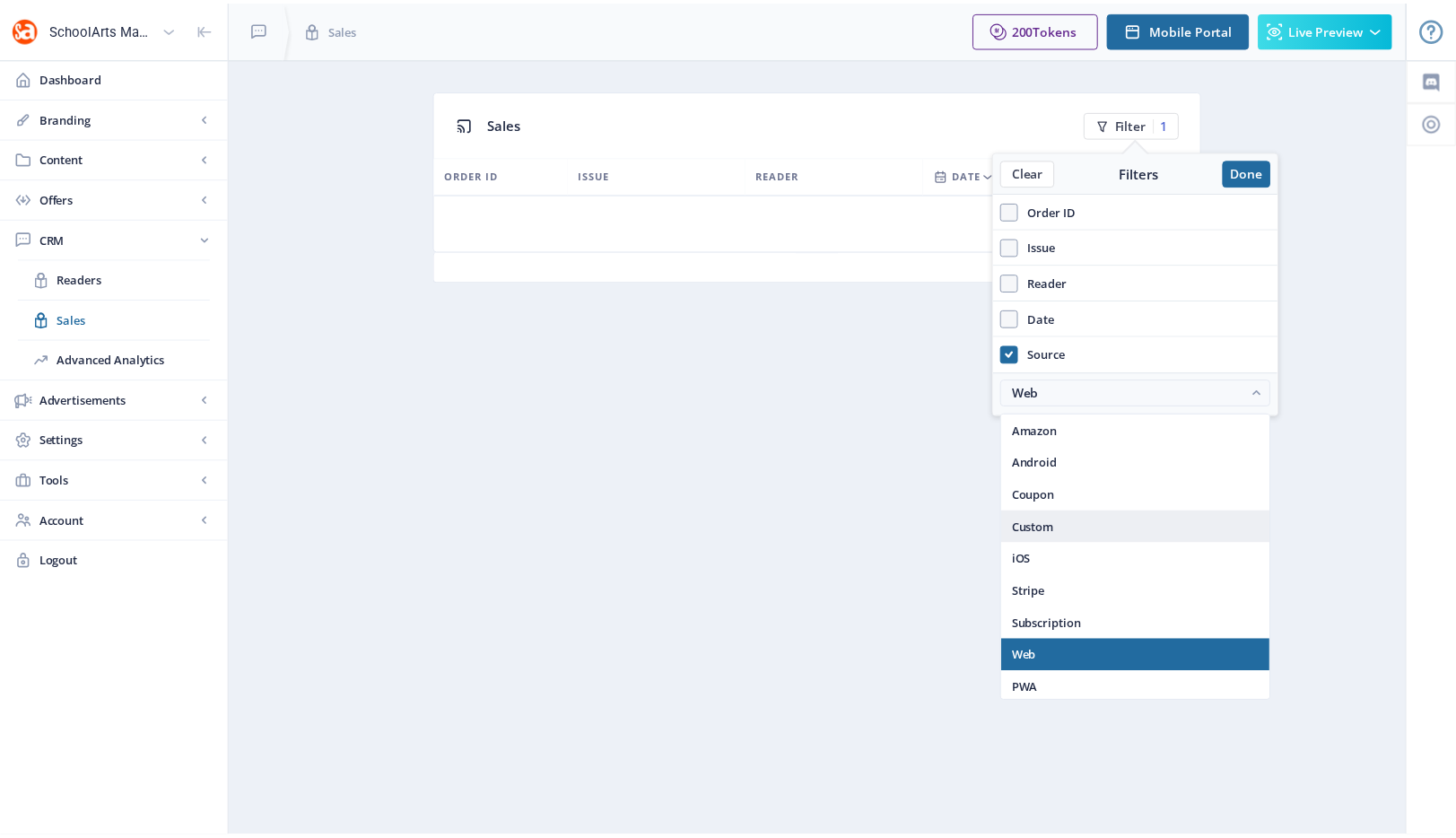
scroll to position [4, 0]
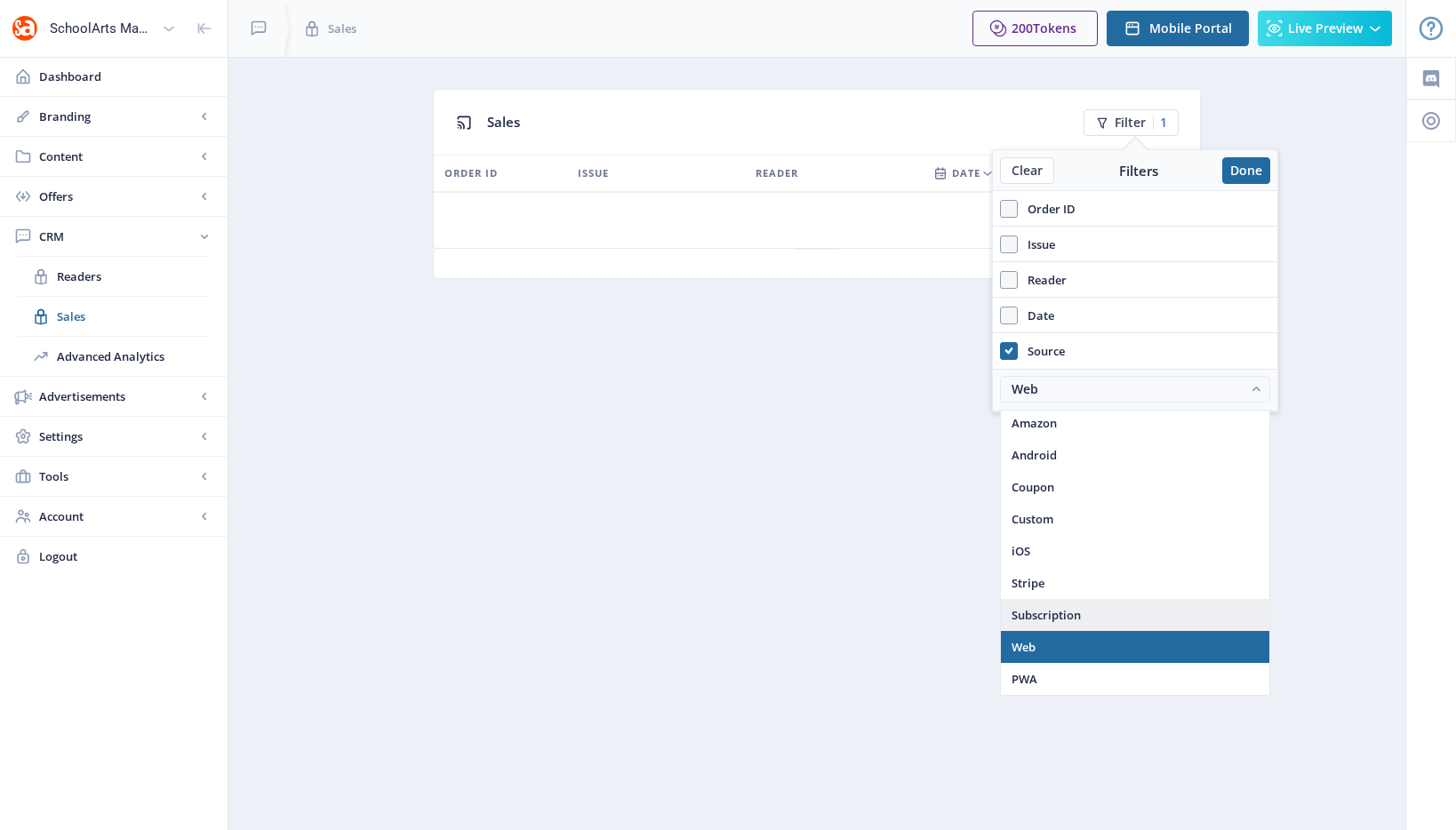
click at [1072, 612] on span "Subscription" at bounding box center [1046, 614] width 69 height 21
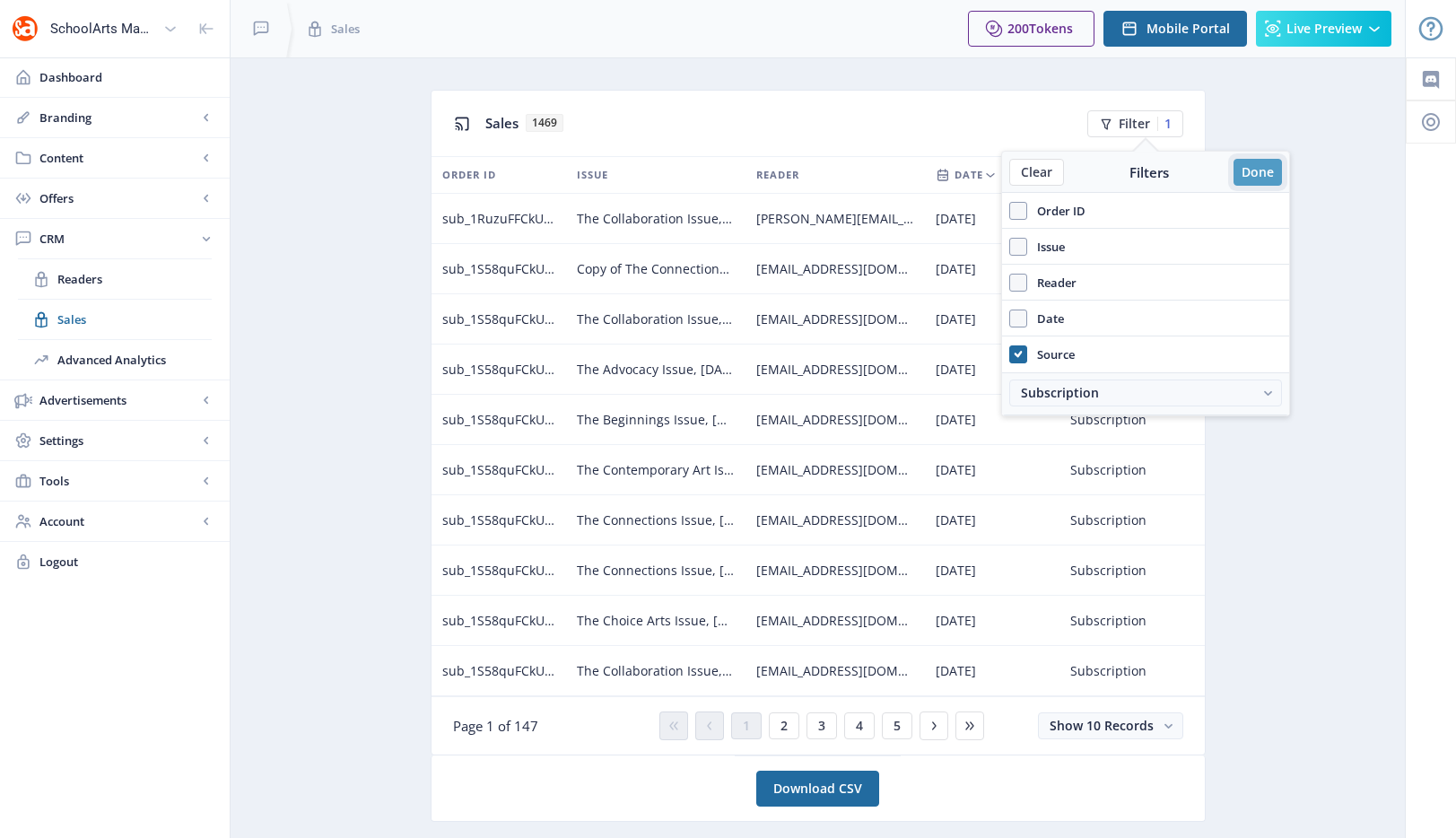
click at [1258, 172] on button "Done" at bounding box center [1258, 172] width 49 height 27
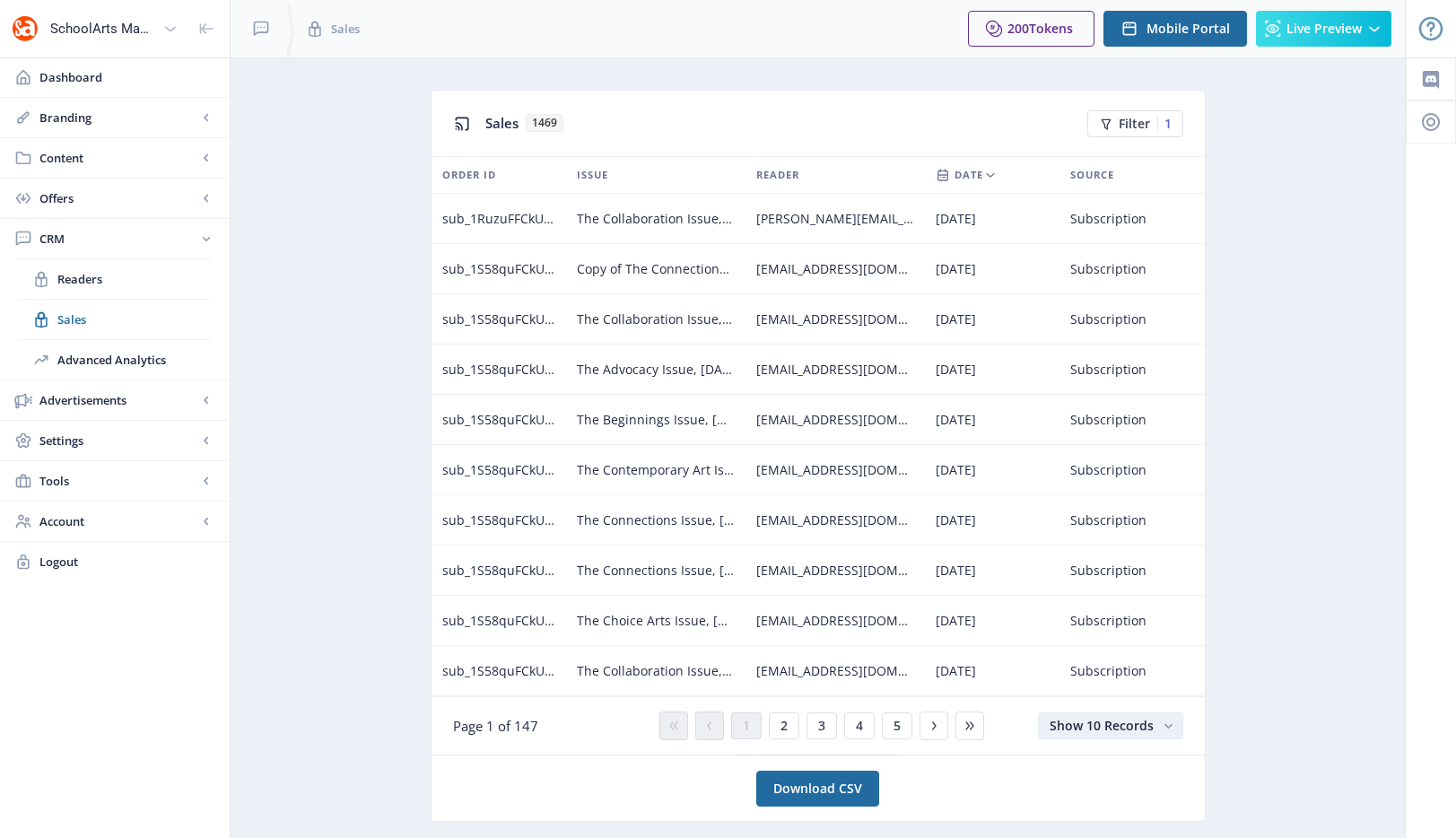
click at [1102, 722] on span "Show 10 Records" at bounding box center [1101, 725] width 104 height 17
click at [1106, 698] on nb-option "Show 100 Records" at bounding box center [1112, 687] width 141 height 32
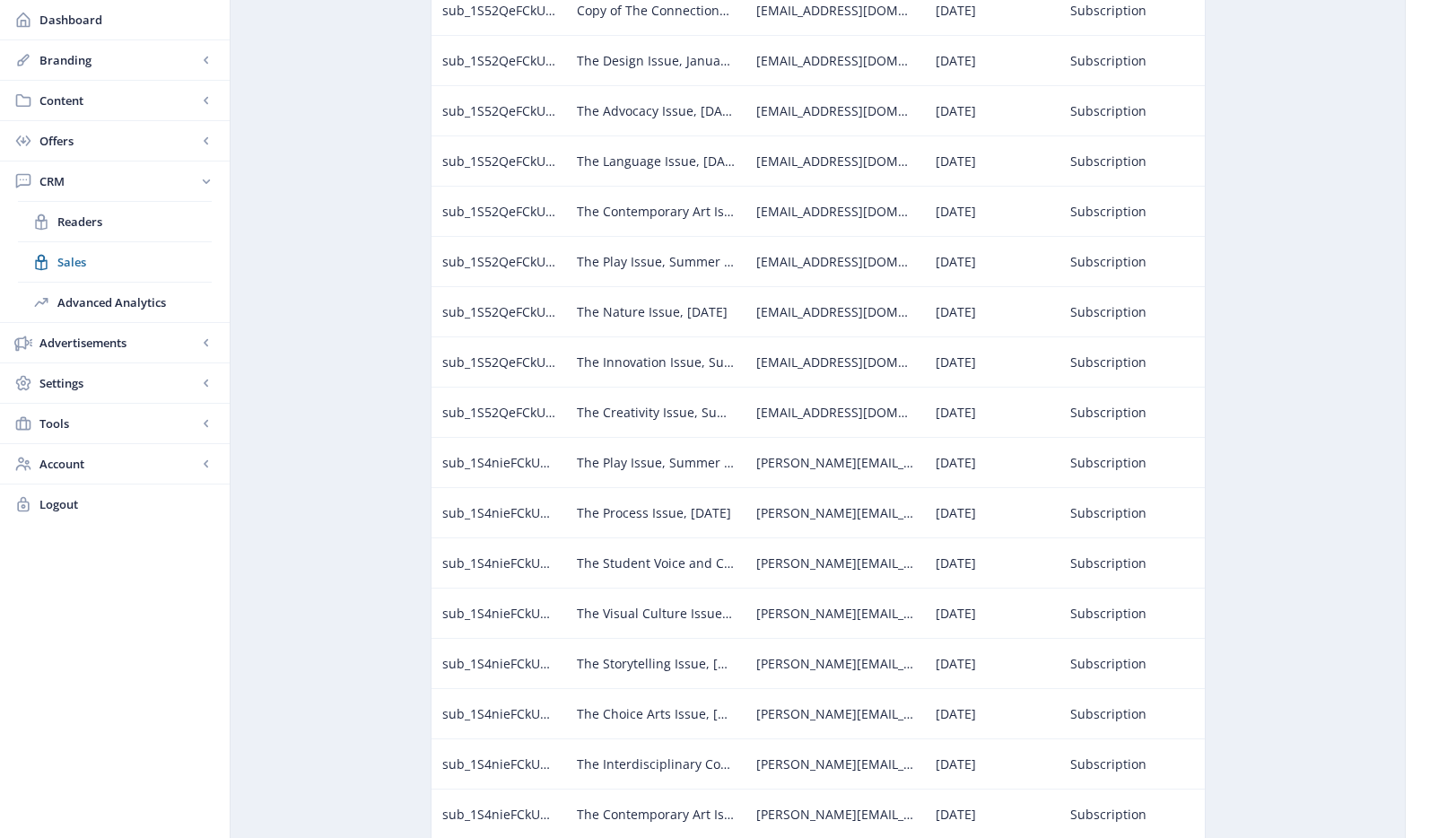
scroll to position [4564, 0]
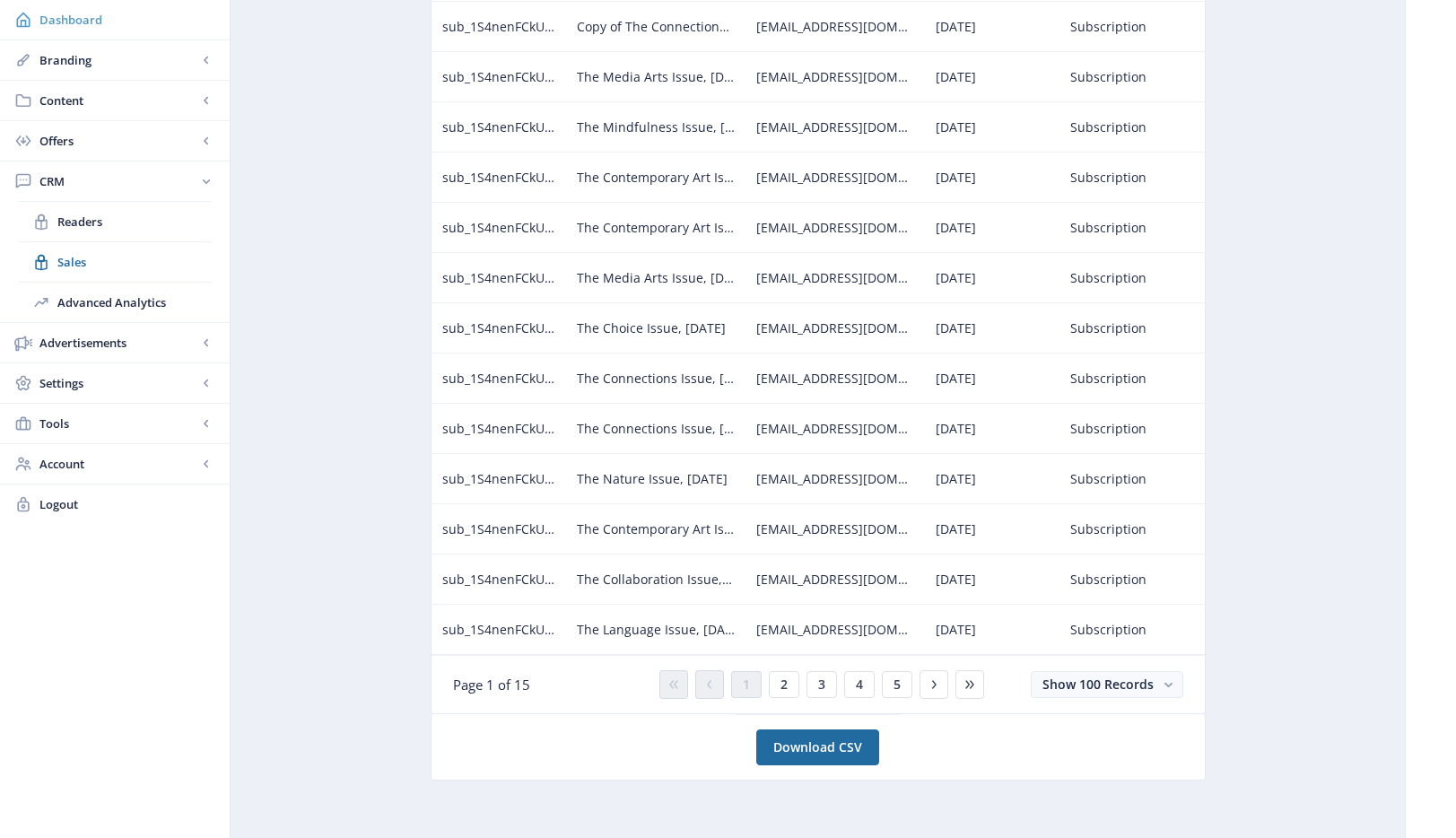
click at [87, 31] on link "Dashboard" at bounding box center [115, 19] width 230 height 40
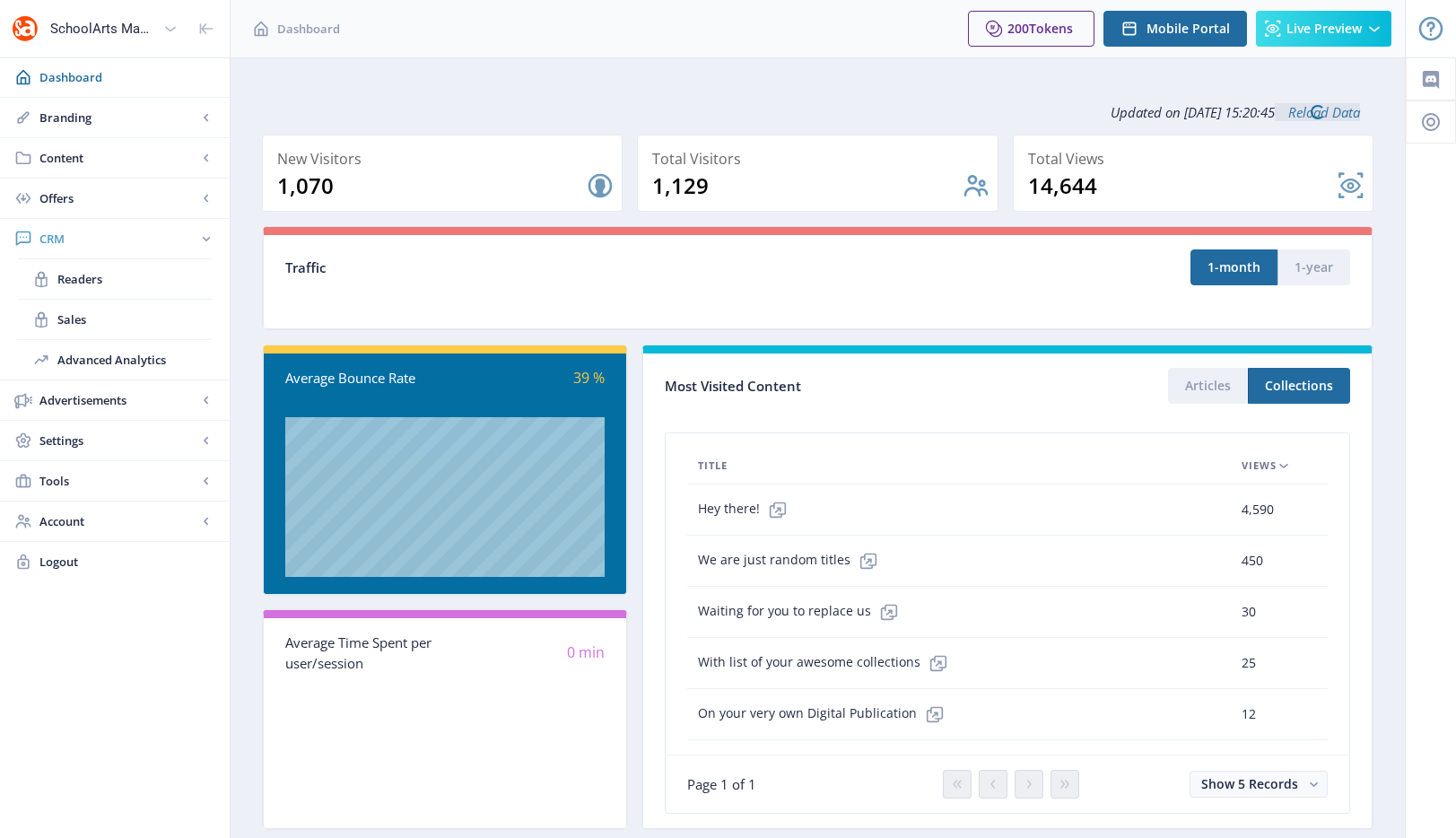
click at [82, 236] on span "CRM" at bounding box center [119, 239] width 158 height 18
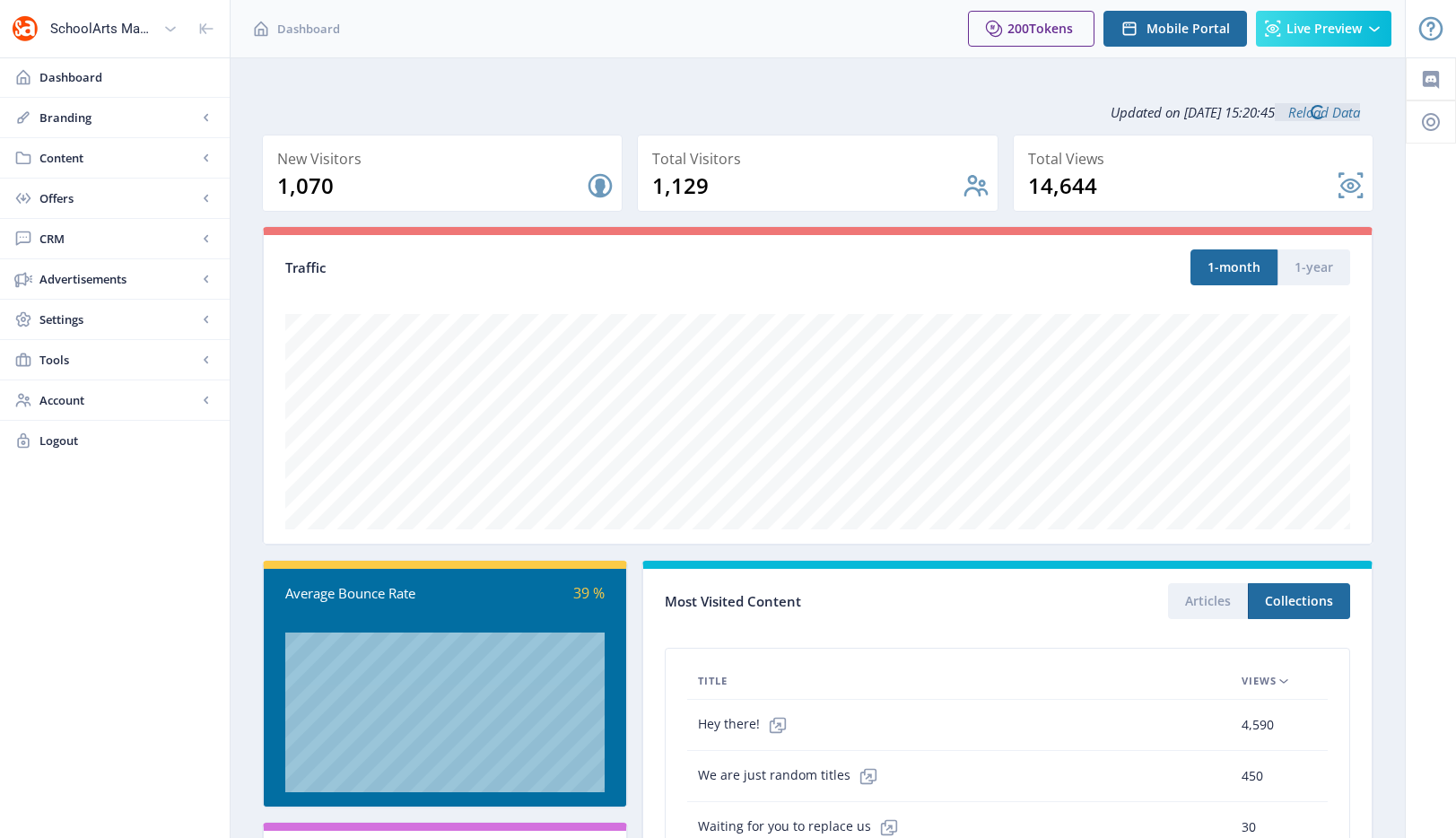
click at [82, 236] on span "CRM" at bounding box center [119, 239] width 158 height 18
